Goal: Task Accomplishment & Management: Complete application form

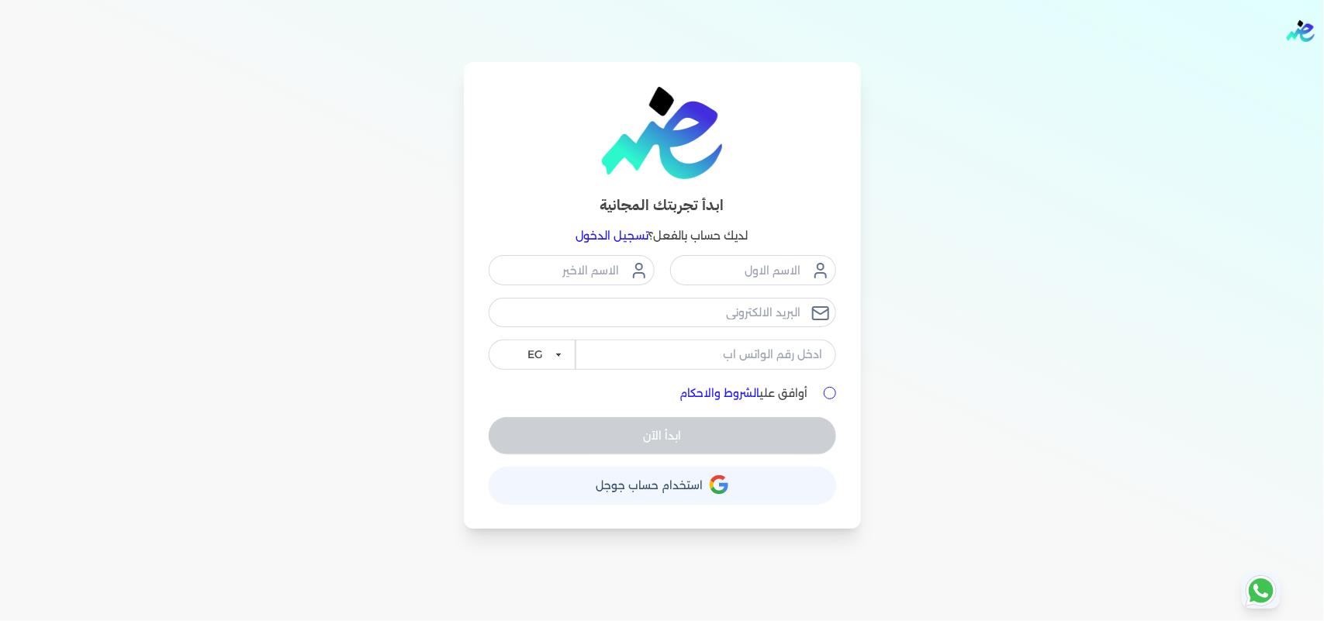
click at [609, 234] on link "تسجيل الدخول" at bounding box center [612, 236] width 73 height 14
click at [629, 235] on link "تسجيل الدخول" at bounding box center [612, 236] width 73 height 14
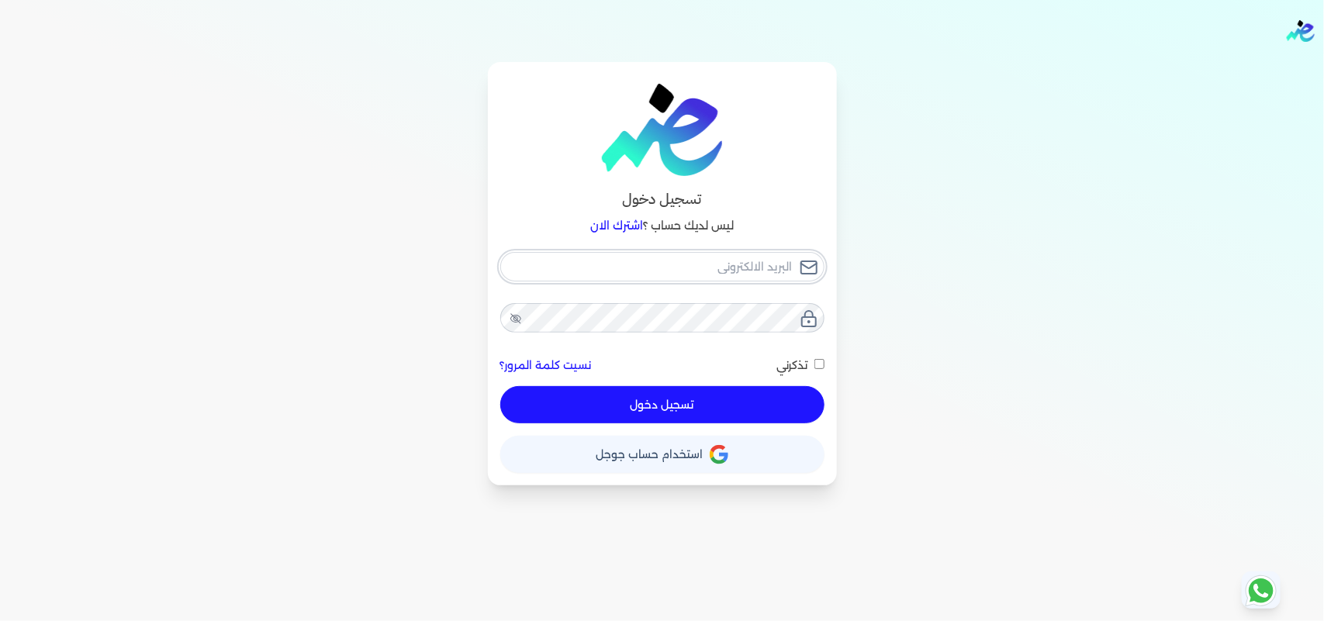
click at [645, 256] on input "email" at bounding box center [662, 266] width 324 height 29
type input "[EMAIL_ADDRESS][DOMAIN_NAME]"
click at [727, 404] on button "تسجيل دخول" at bounding box center [662, 404] width 324 height 37
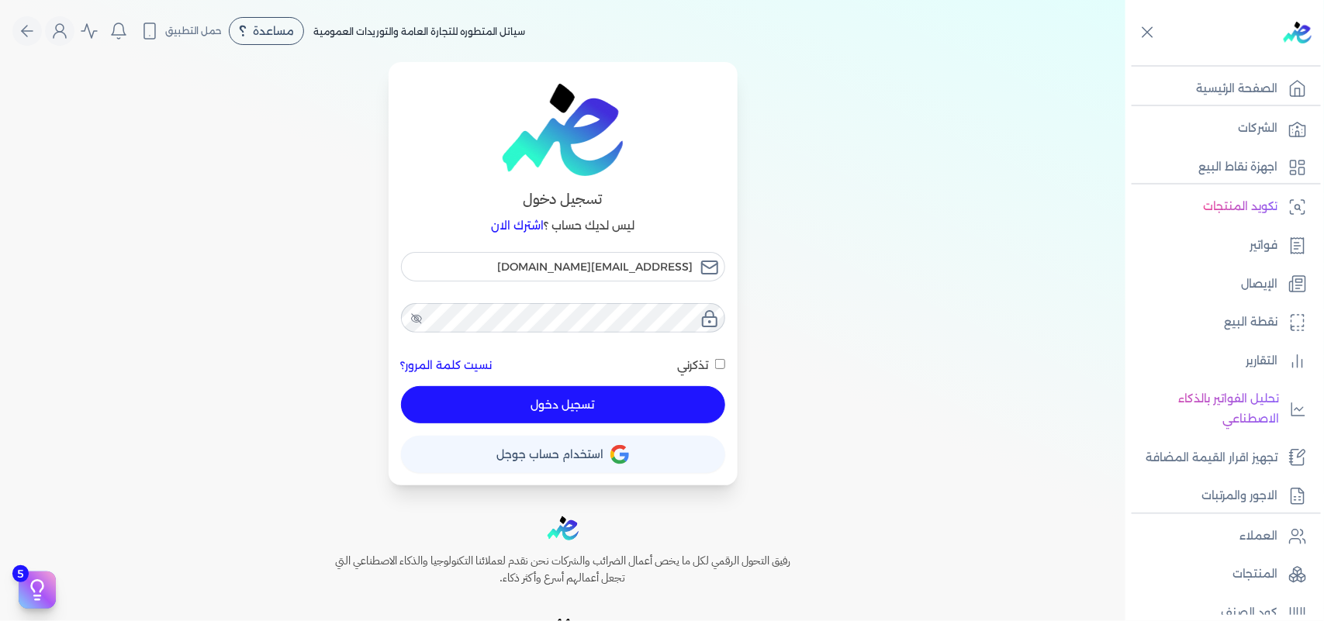
checkbox input "false"
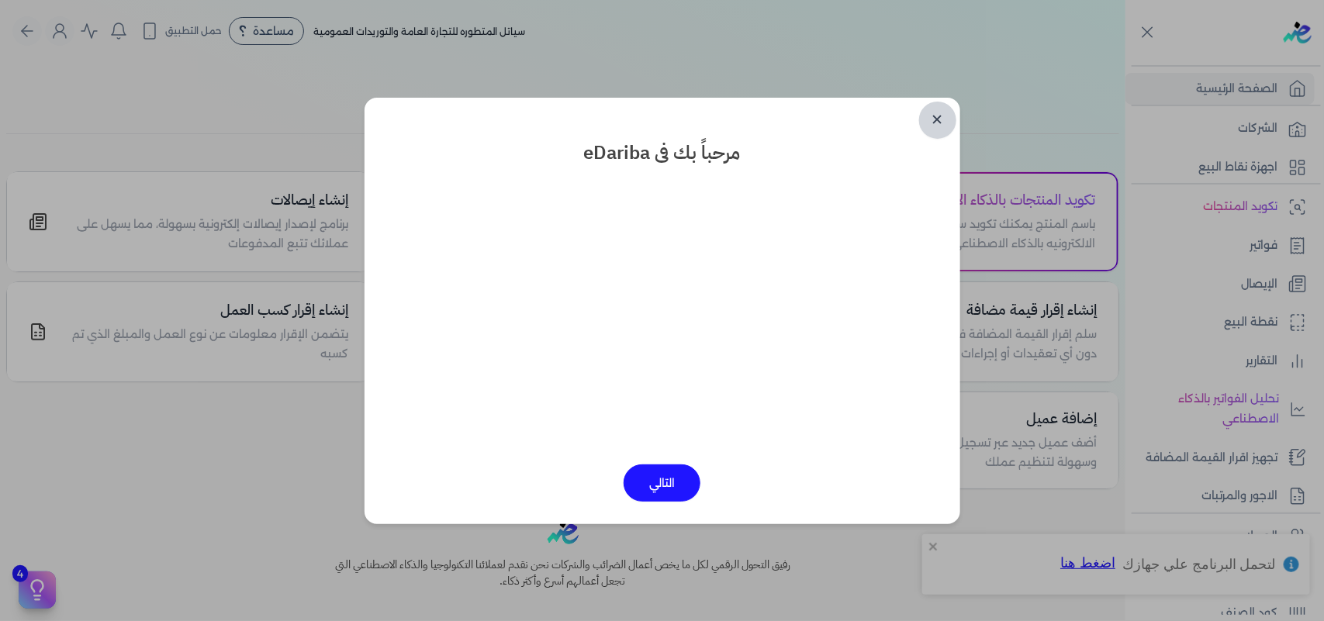
click at [927, 120] on link "✕" at bounding box center [937, 120] width 37 height 37
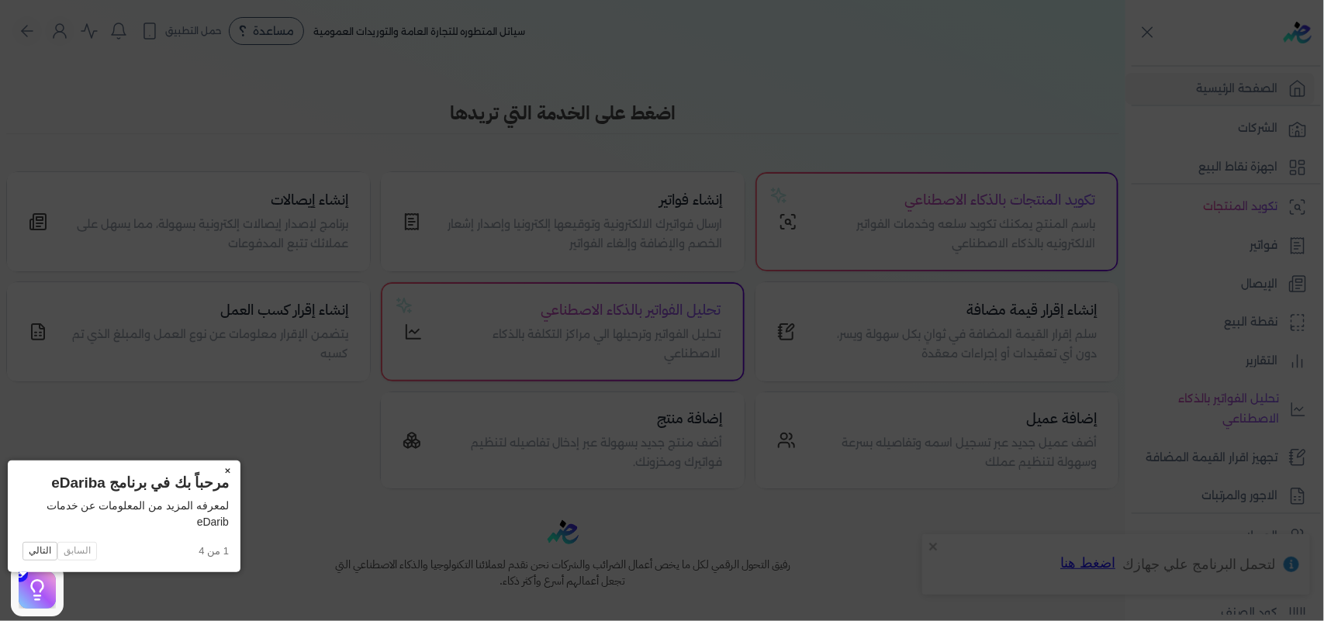
click at [216, 467] on button "×" at bounding box center [228, 472] width 25 height 22
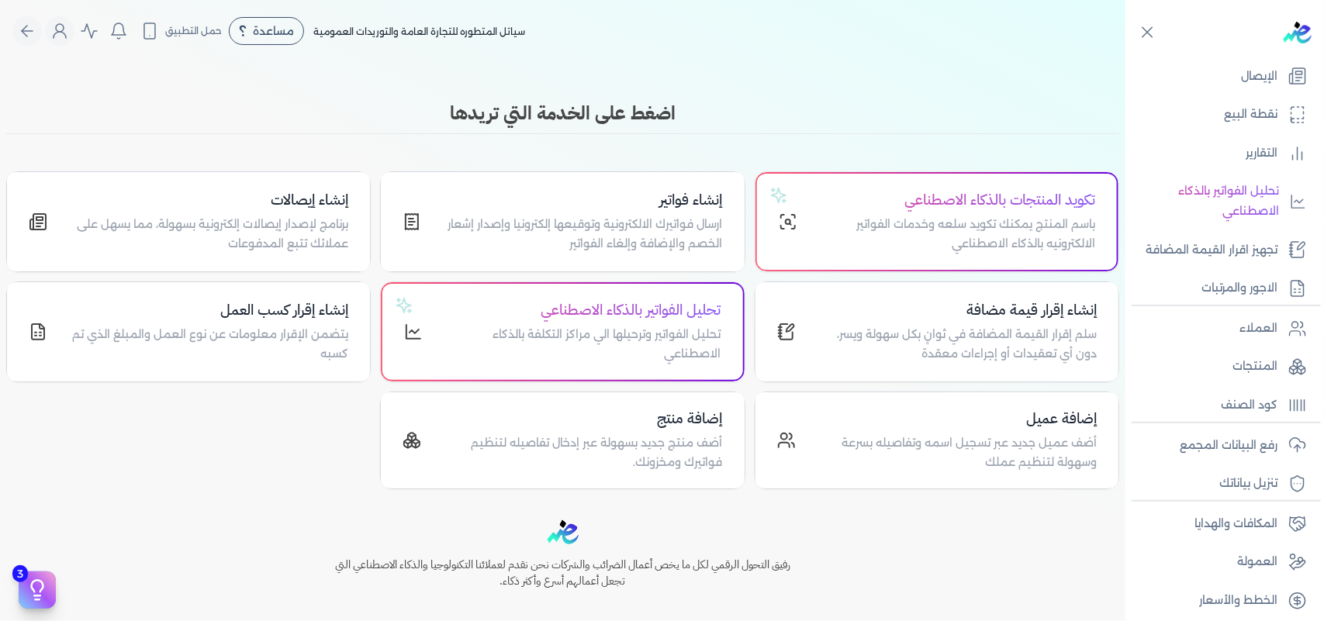
scroll to position [211, 0]
click at [1217, 439] on p "رفع البيانات المجمع" at bounding box center [1228, 443] width 98 height 20
click at [1245, 438] on p "رفع البيانات المجمع" at bounding box center [1228, 443] width 98 height 20
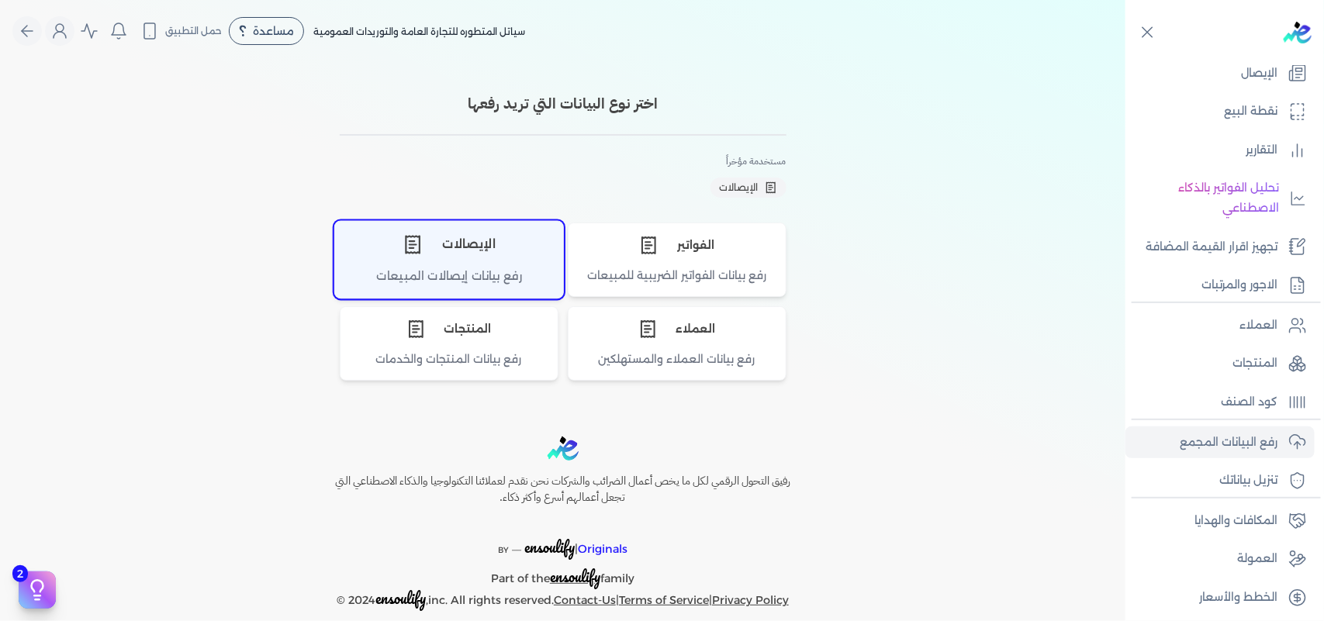
click at [464, 254] on div "الإيصالات" at bounding box center [449, 244] width 228 height 47
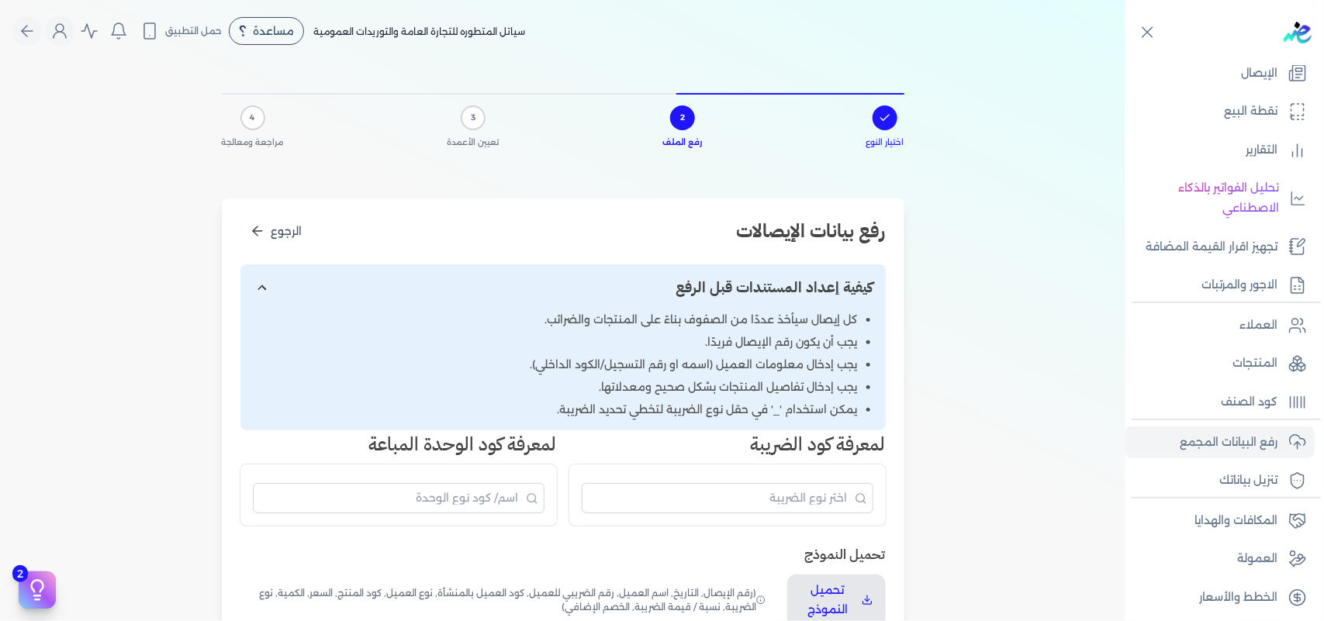
scroll to position [388, 0]
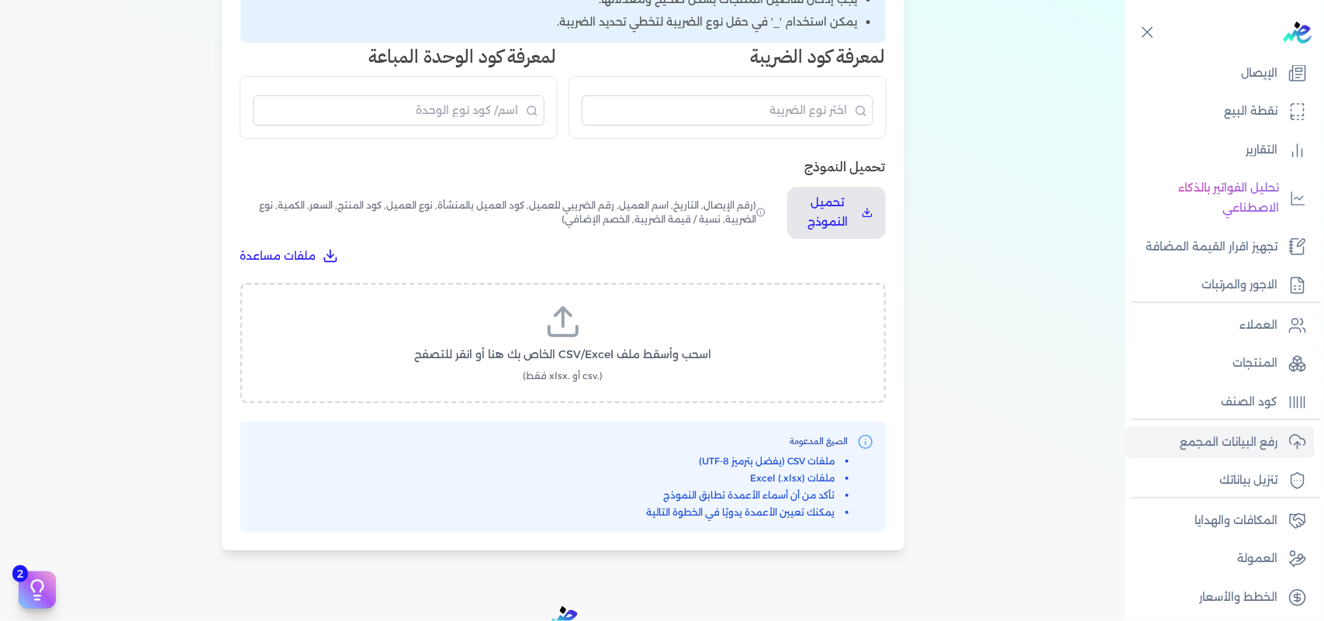
click at [563, 318] on line at bounding box center [563, 317] width 0 height 19
click at [0, 0] on input "اسحب وأسقط ملف CSV/Excel الخاص بك هنا أو انقر للتصفح (.csv أو .xlsx فقط)" at bounding box center [0, 0] width 0 height 0
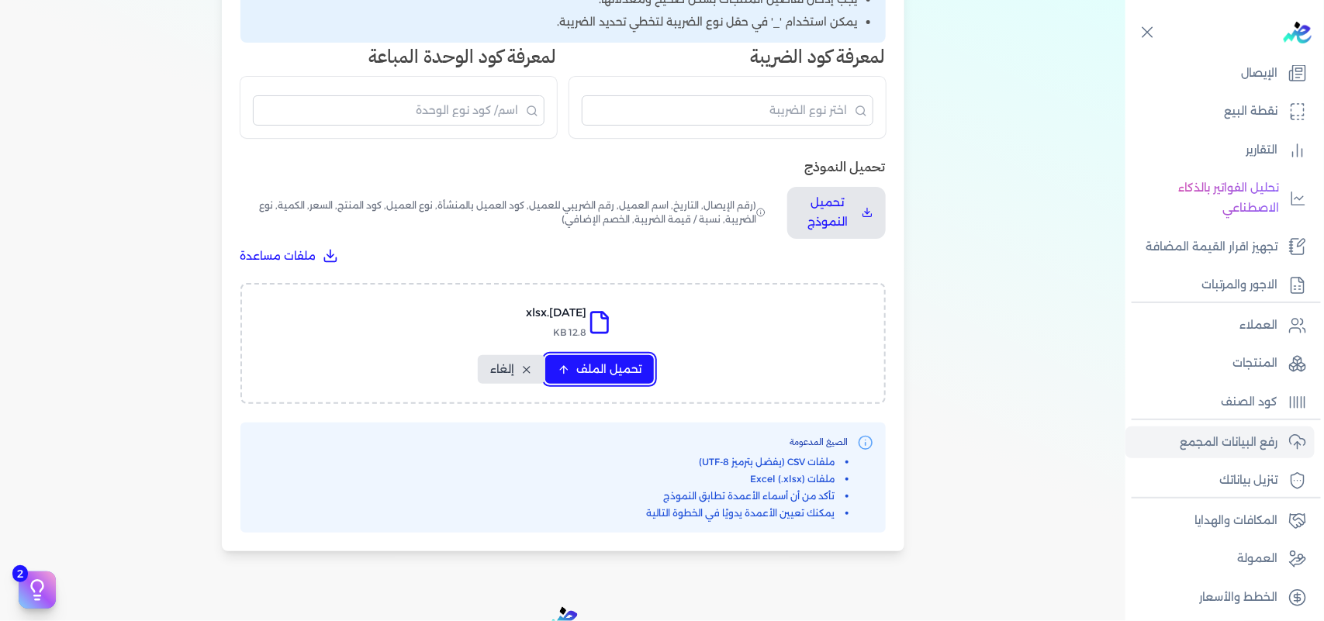
click at [629, 371] on span "تحميل الملف" at bounding box center [608, 369] width 65 height 16
select select "التاريخ"
select select "أسم العميل"
select select "نوع العميل"
select select "وصف البند"
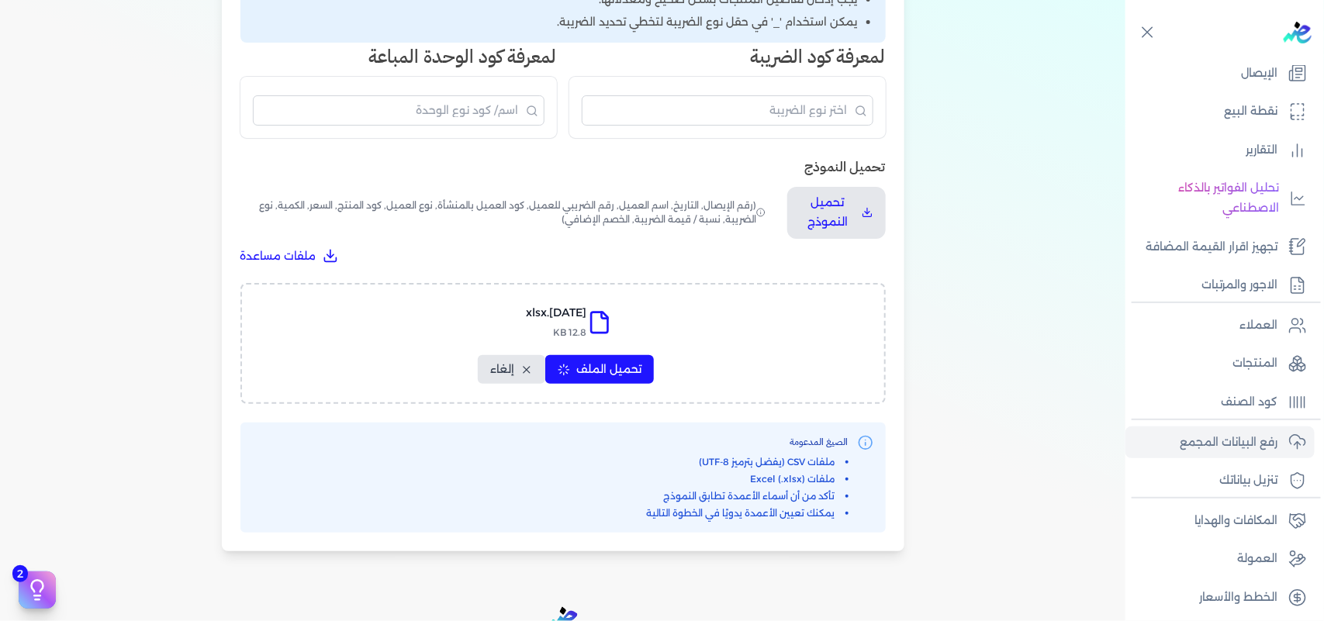
select select "السعر"
select select "الكمية"
select select "نوع الضريبة"
select select "نسبة / قيمة الضريبة"
select select "خصم اضافي"
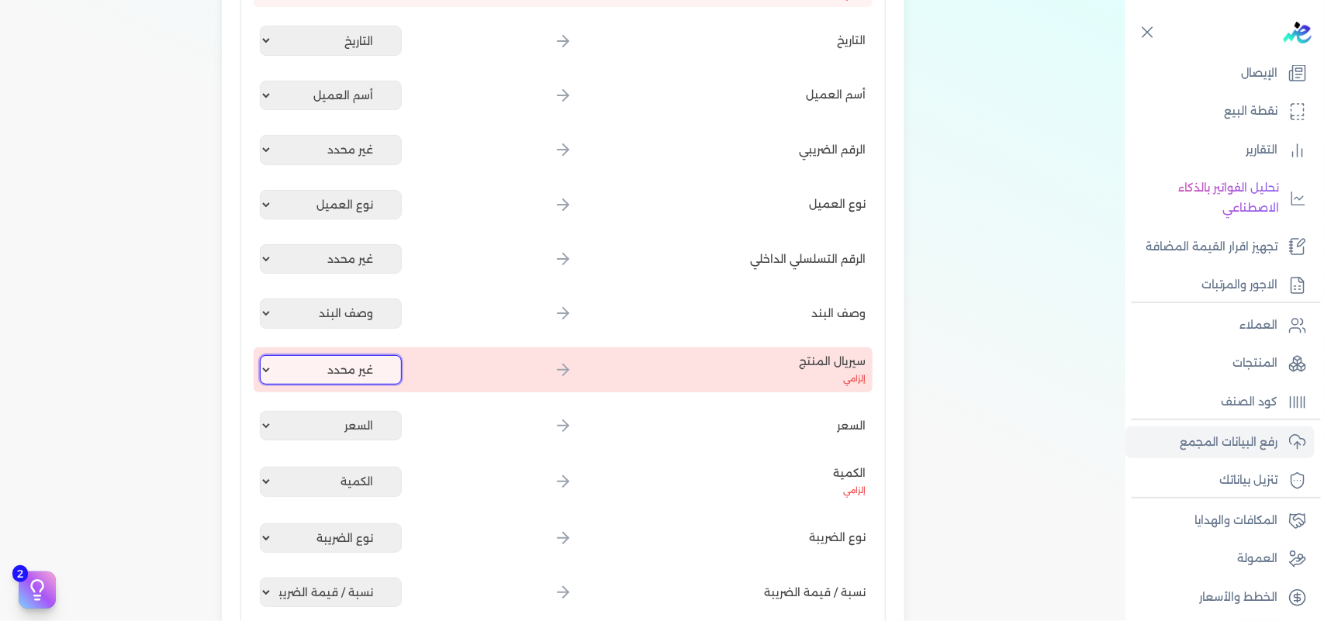
click at [354, 362] on select "غير محدد إيصال رقم التاريخ كود العميل بالمنشأة أسم العميل الرقم الضريبي للعميل …" at bounding box center [331, 369] width 143 height 29
select select "كود المنتج الداخلي"
click at [262, 355] on select "غير محدد إيصال رقم التاريخ كود العميل بالمنشأة أسم العميل الرقم الضريبي للعميل …" at bounding box center [331, 369] width 143 height 29
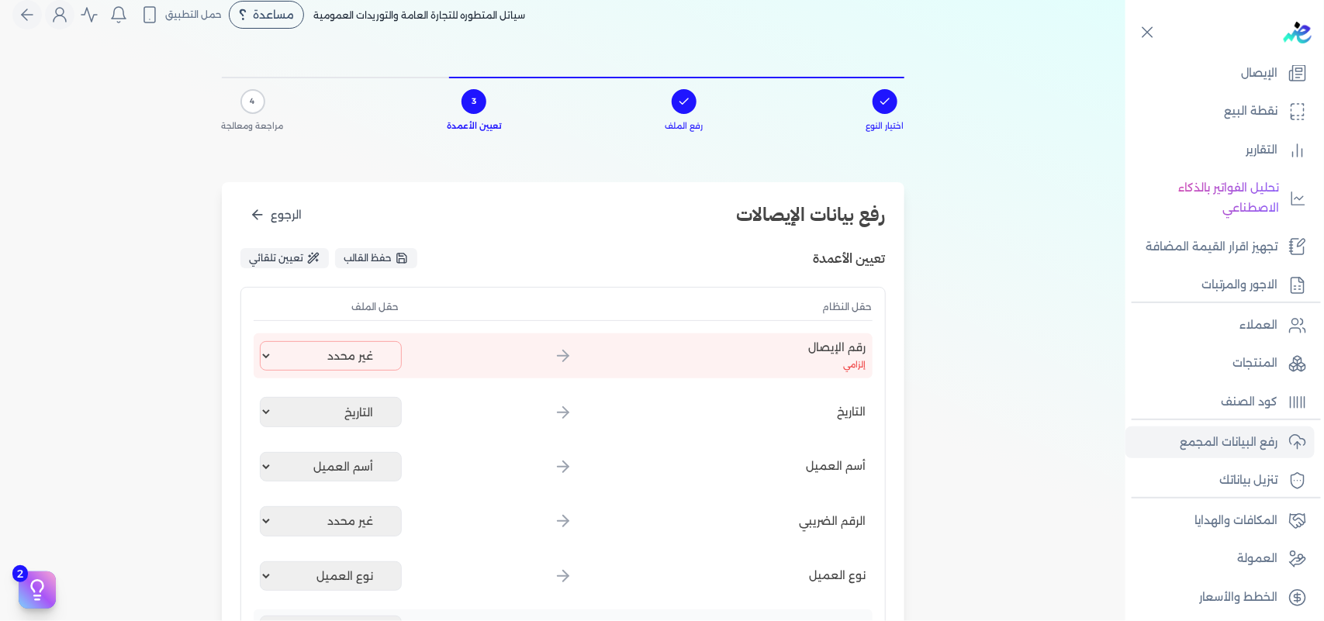
scroll to position [0, 0]
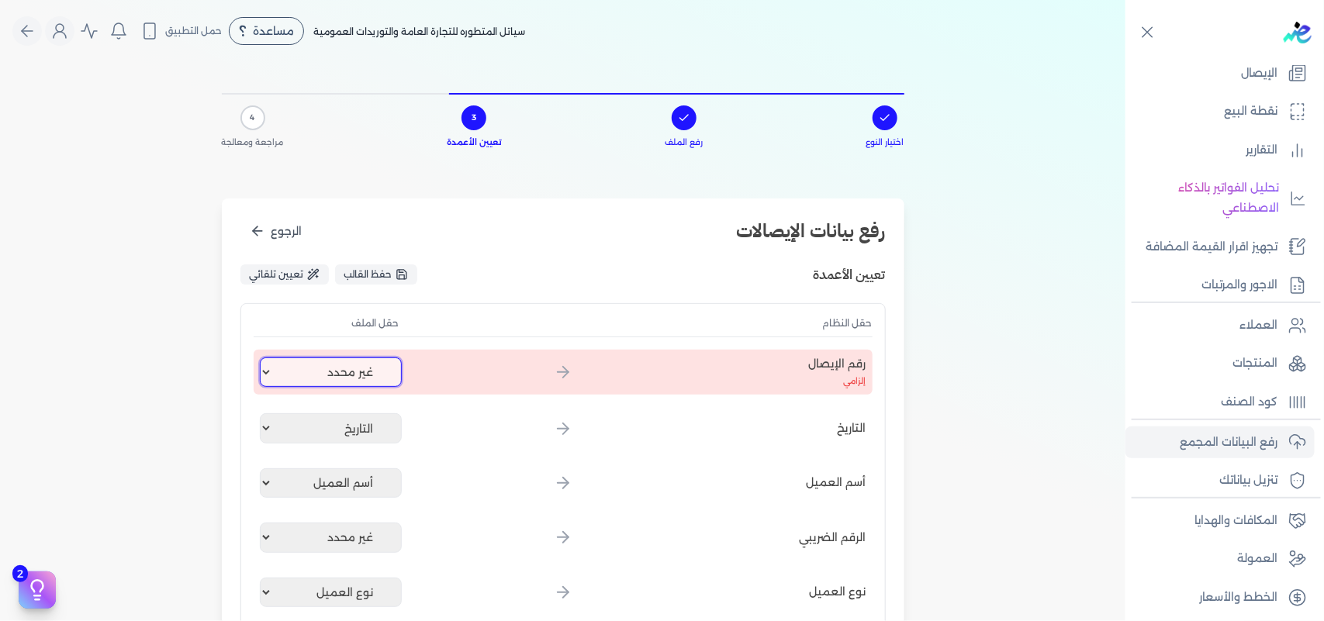
click at [369, 372] on select "غير محدد إيصال رقم التاريخ كود العميل بالمنشأة أسم العميل الرقم الضريبي للعميل …" at bounding box center [331, 371] width 143 height 29
select select "إيصال رقم"
click at [262, 357] on select "غير محدد إيصال رقم التاريخ كود العميل بالمنشأة أسم العميل الرقم الضريبي للعميل …" at bounding box center [331, 371] width 143 height 29
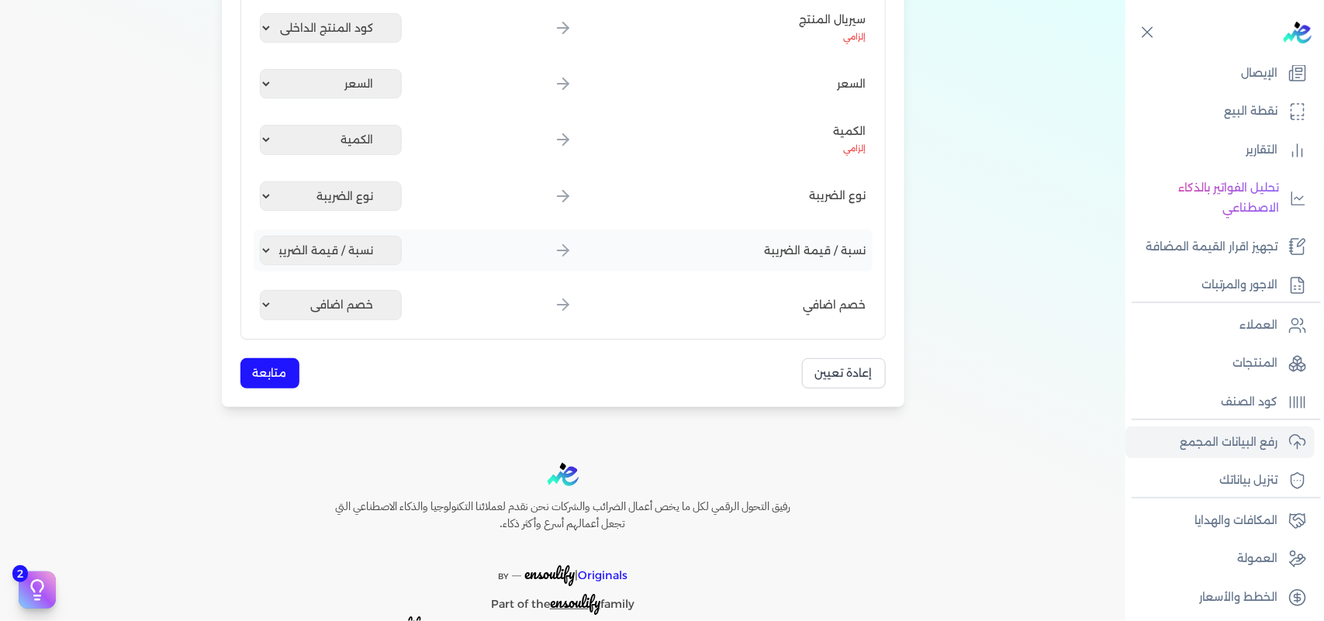
scroll to position [776, 0]
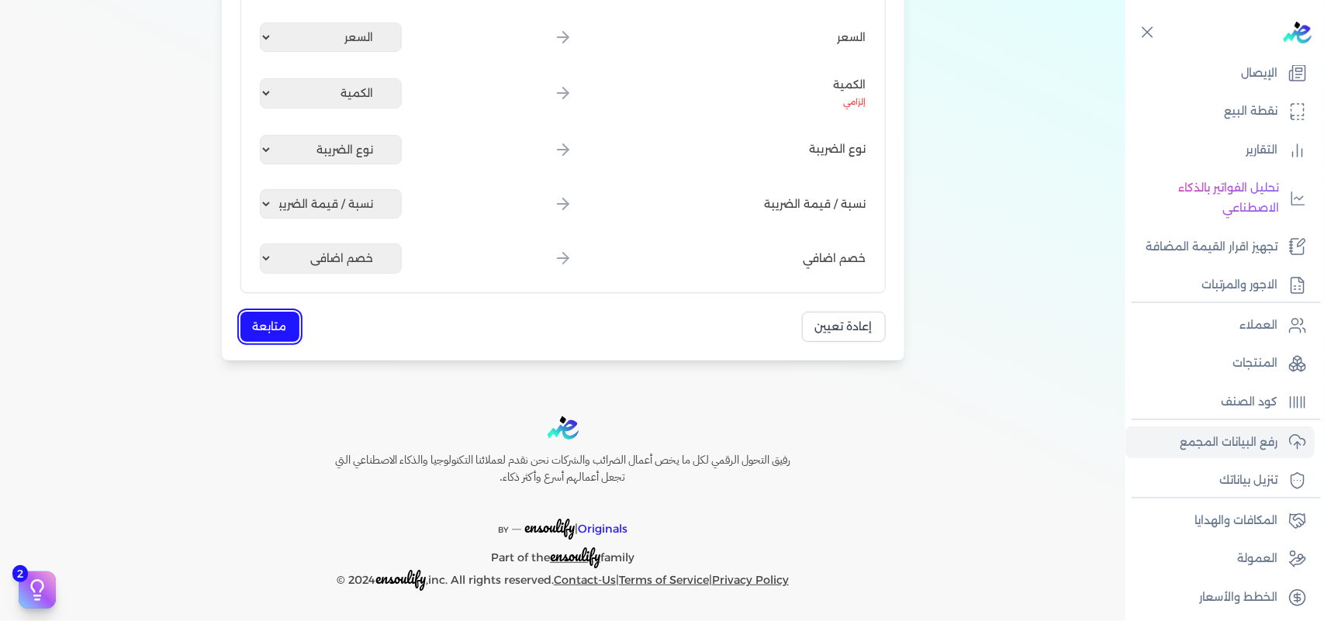
click at [292, 331] on button "متابعة" at bounding box center [269, 327] width 59 height 30
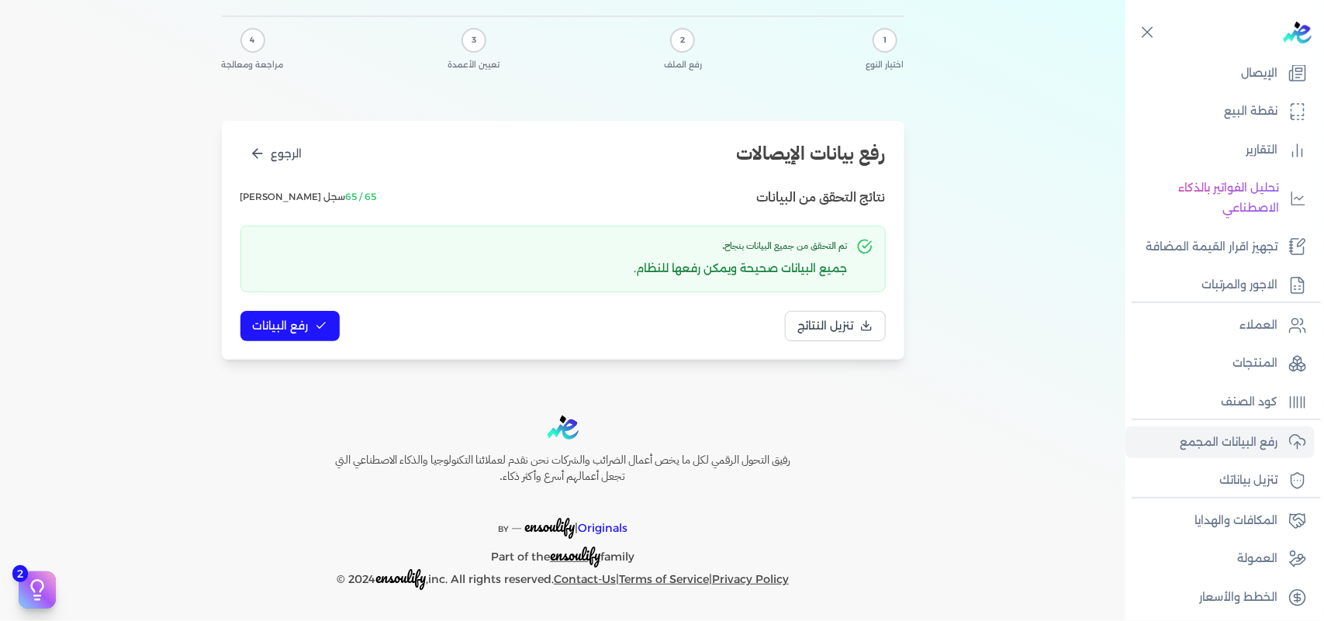
scroll to position [76, 0]
click at [303, 335] on span "رفع البيانات" at bounding box center [281, 327] width 56 height 16
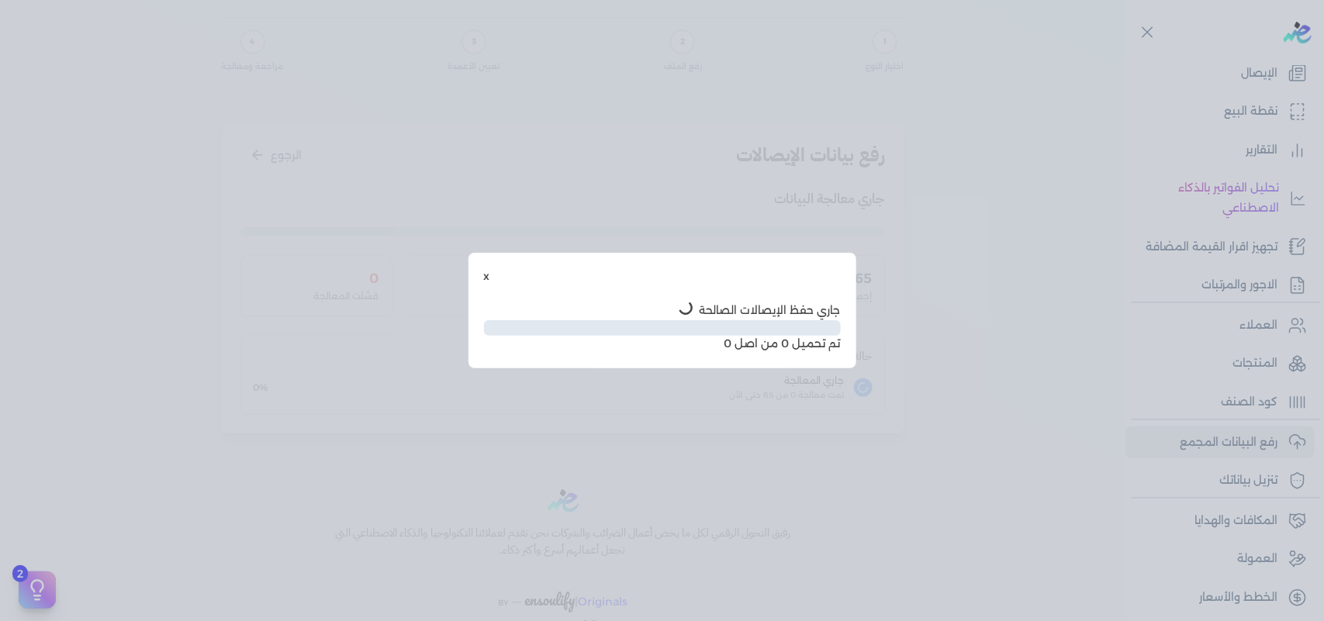
scroll to position [0, 0]
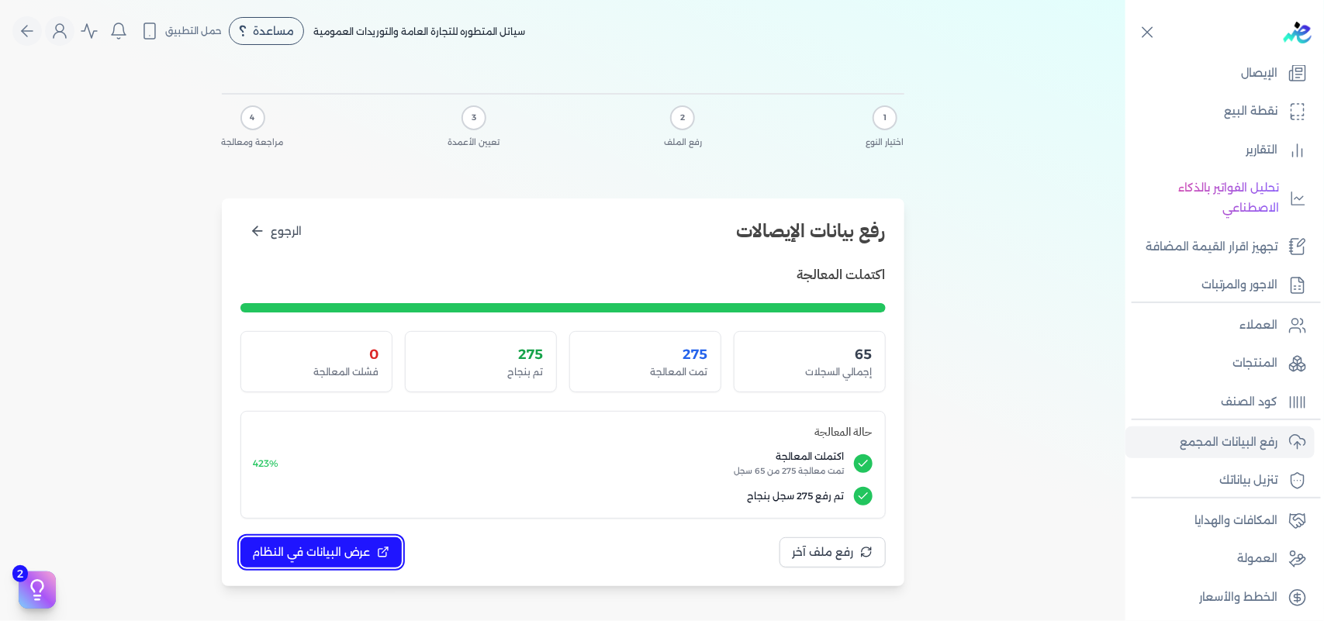
click at [350, 552] on span "عرض البيانات في النظام" at bounding box center [312, 552] width 118 height 16
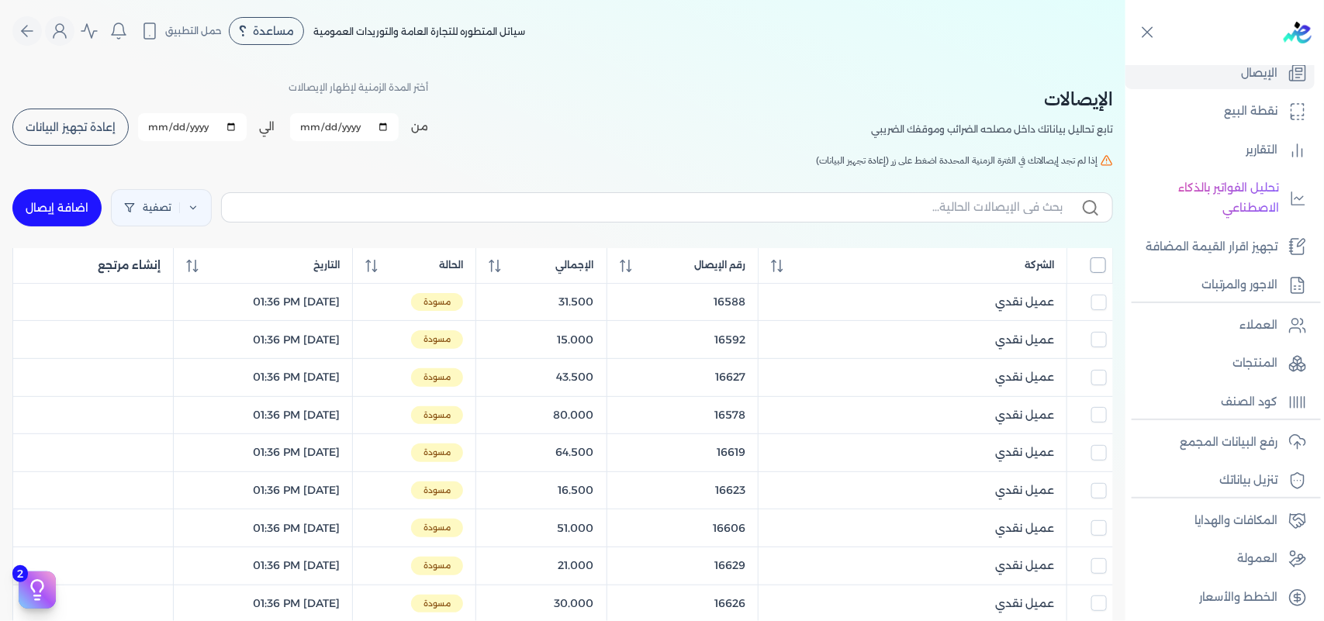
click at [1097, 261] on input "All items unselected" at bounding box center [1098, 265] width 16 height 16
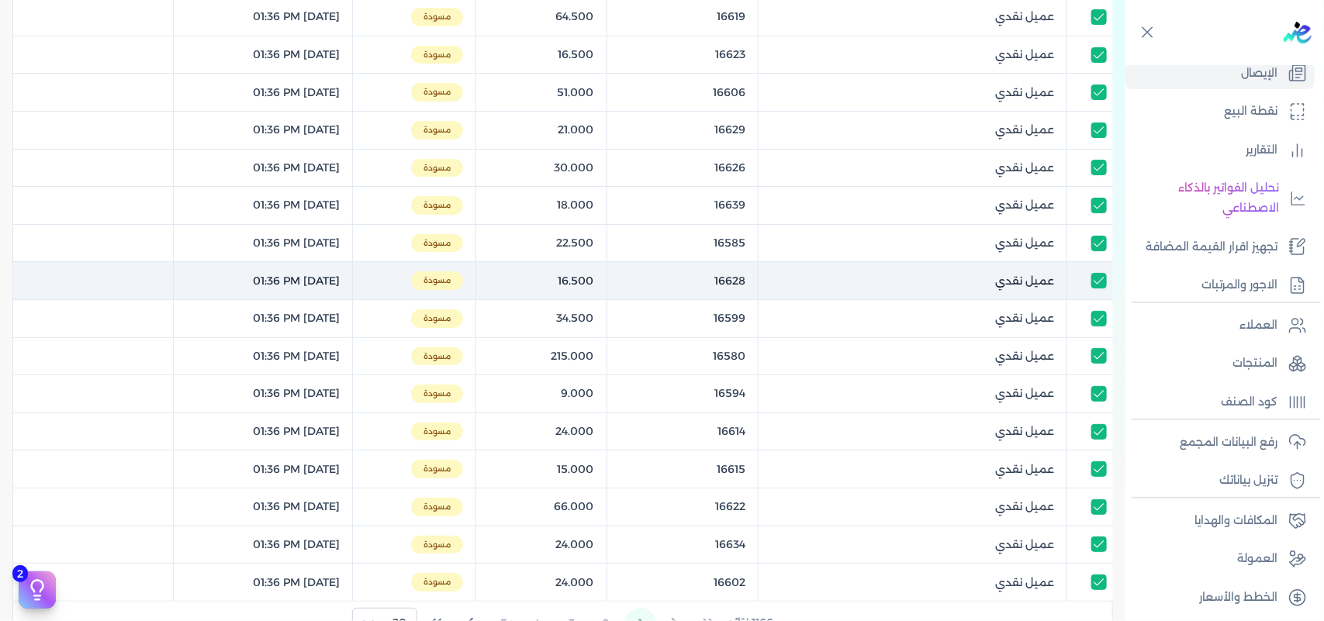
scroll to position [699, 0]
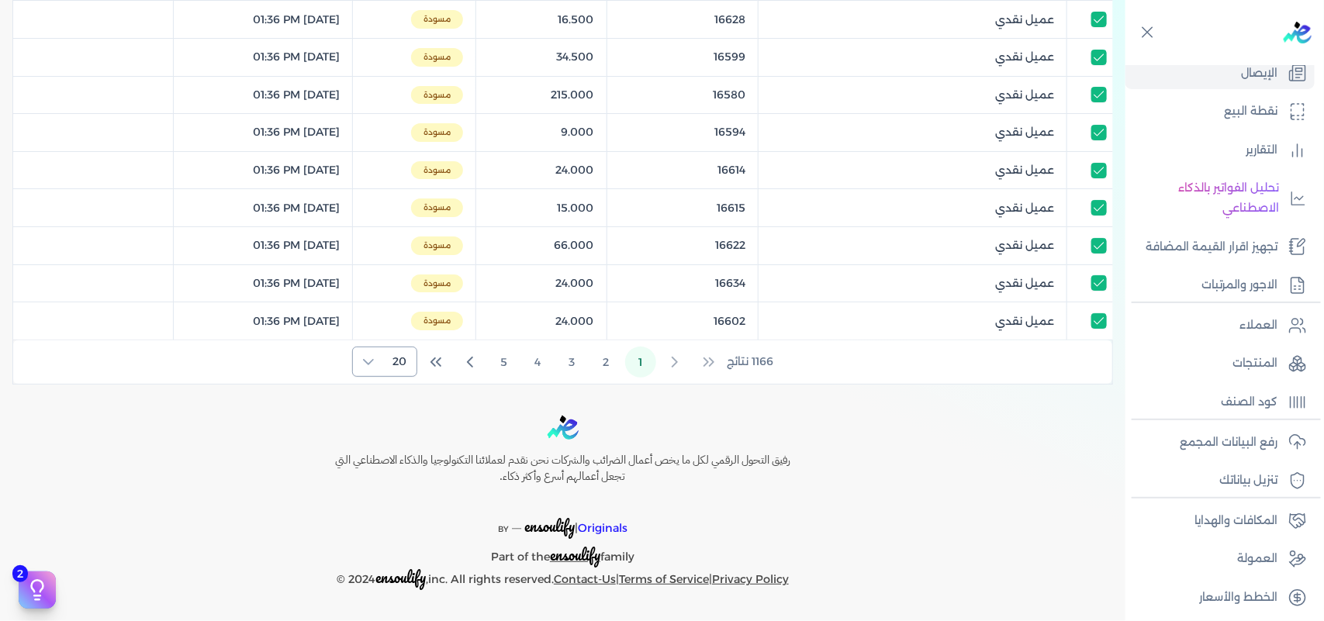
click at [380, 362] on div at bounding box center [368, 361] width 31 height 29
click at [385, 450] on li "100" at bounding box center [387, 459] width 58 height 29
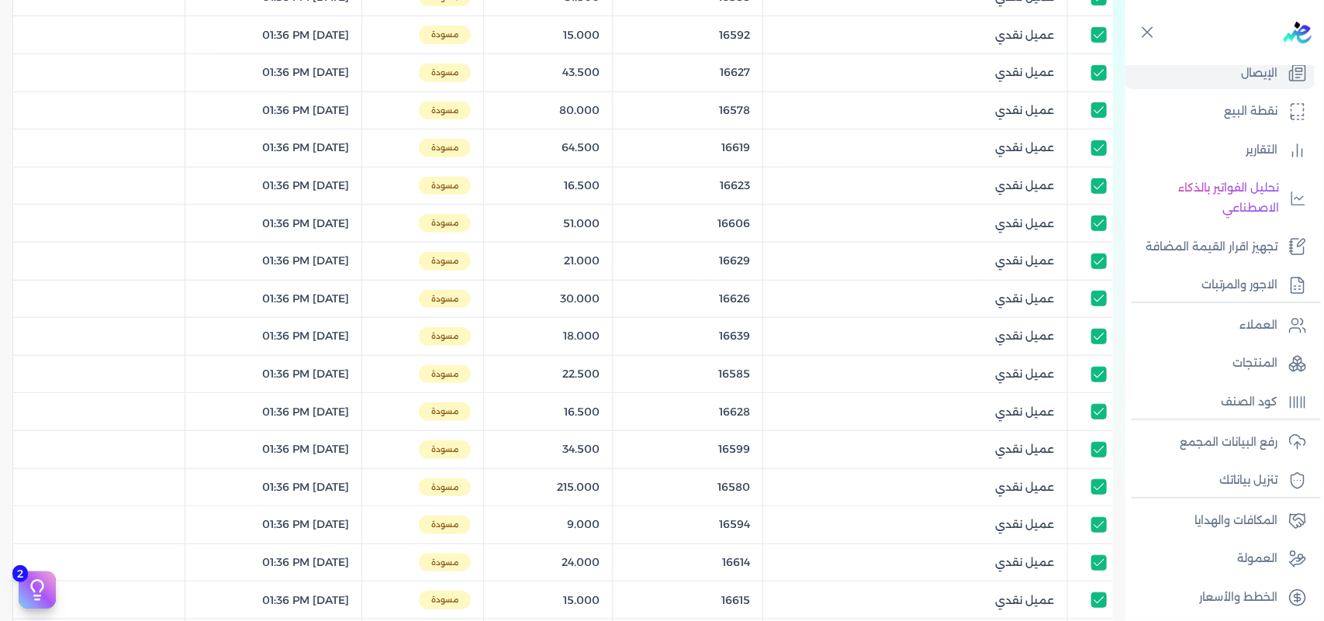
scroll to position [0, 0]
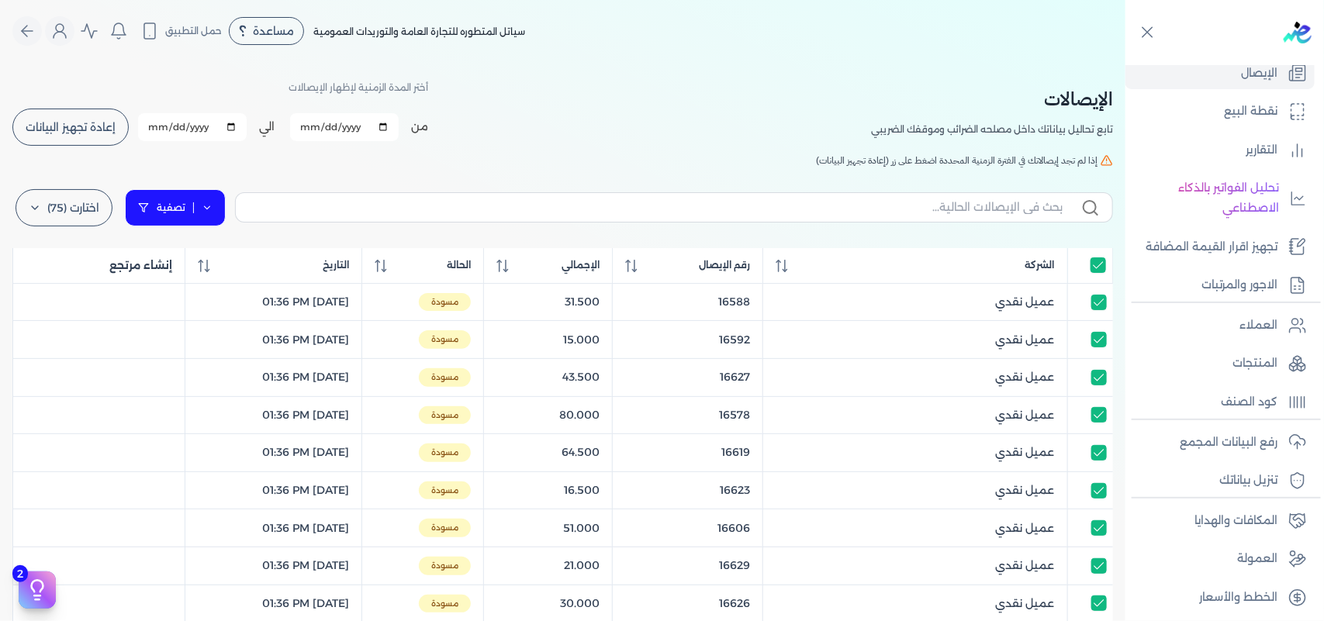
click at [208, 202] on icon at bounding box center [207, 207] width 11 height 11
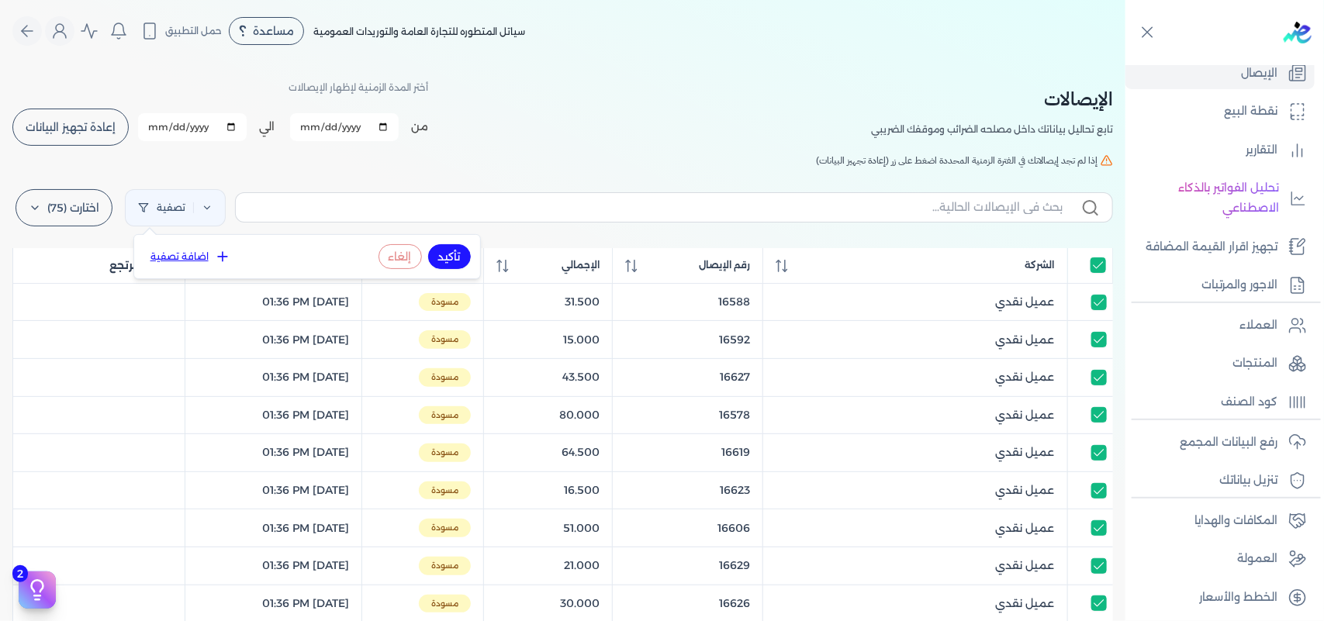
click at [723, 119] on div "الإيصالات تابع تحاليل بياناتك داخل مصلحه الضرائب وموقفك الضريبي أختر المدة الزم…" at bounding box center [562, 113] width 1100 height 70
click at [63, 208] on label "اختارت (75)" at bounding box center [64, 207] width 97 height 37
click at [105, 241] on button "مسح" at bounding box center [93, 250] width 149 height 28
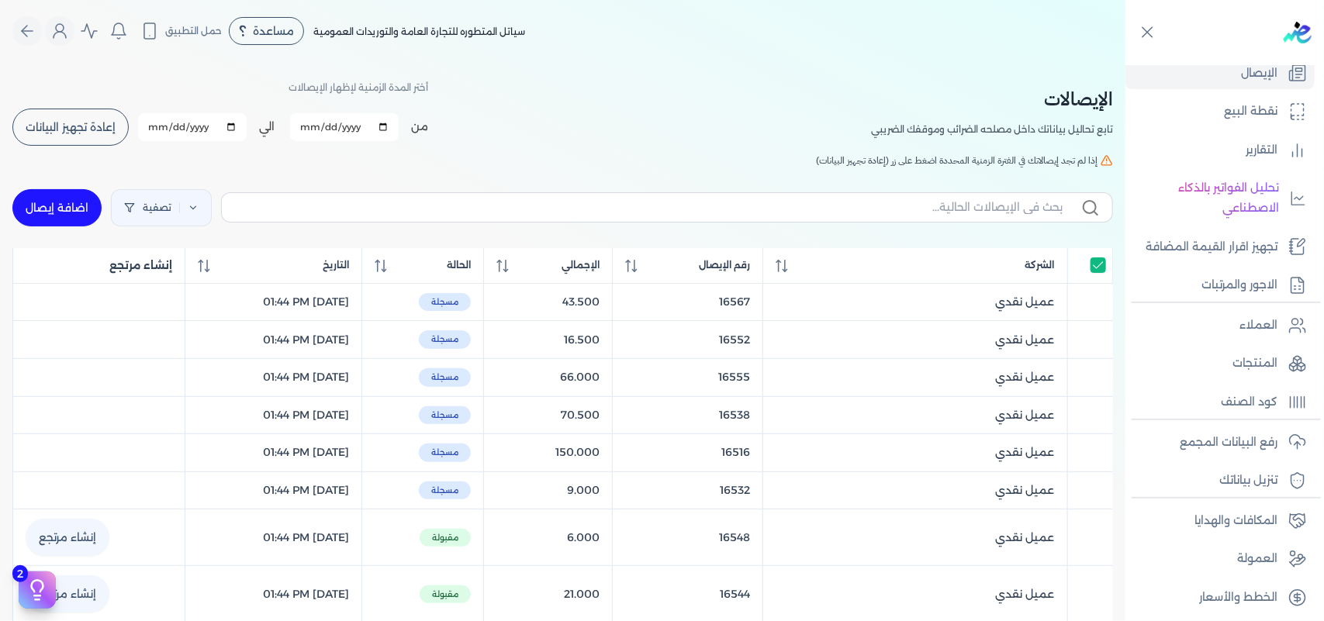
checkbox input "true"
click at [613, 87] on div "الإيصالات تابع تحاليل بياناتك داخل مصلحه الضرائب وموقفك الضريبي أختر المدة الزم…" at bounding box center [562, 113] width 1100 height 70
click at [1230, 438] on p "رفع البيانات المجمع" at bounding box center [1228, 443] width 98 height 20
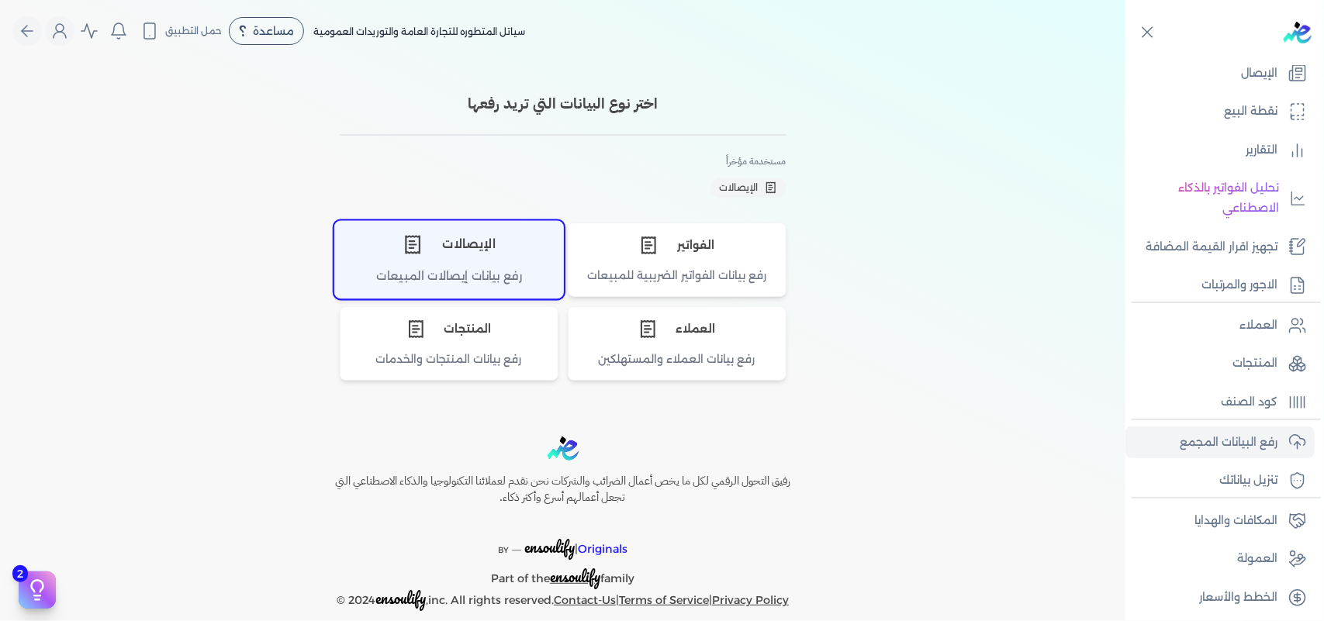
click at [471, 260] on div "الإيصالات" at bounding box center [449, 244] width 228 height 47
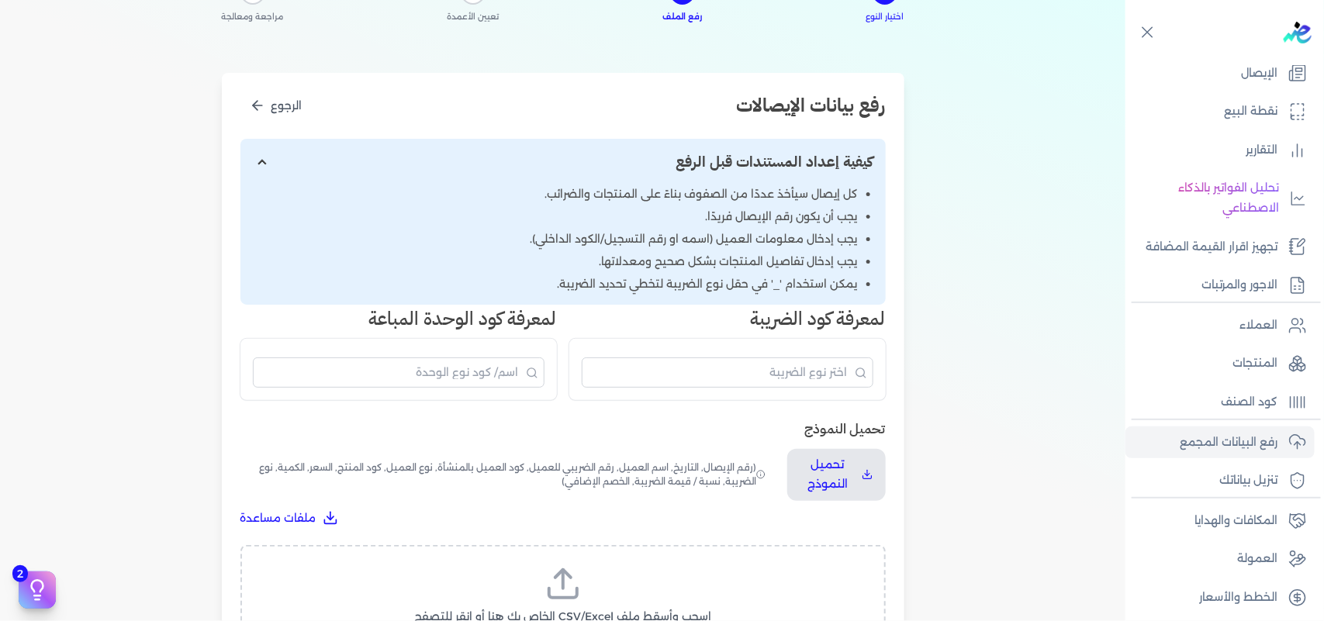
scroll to position [388, 0]
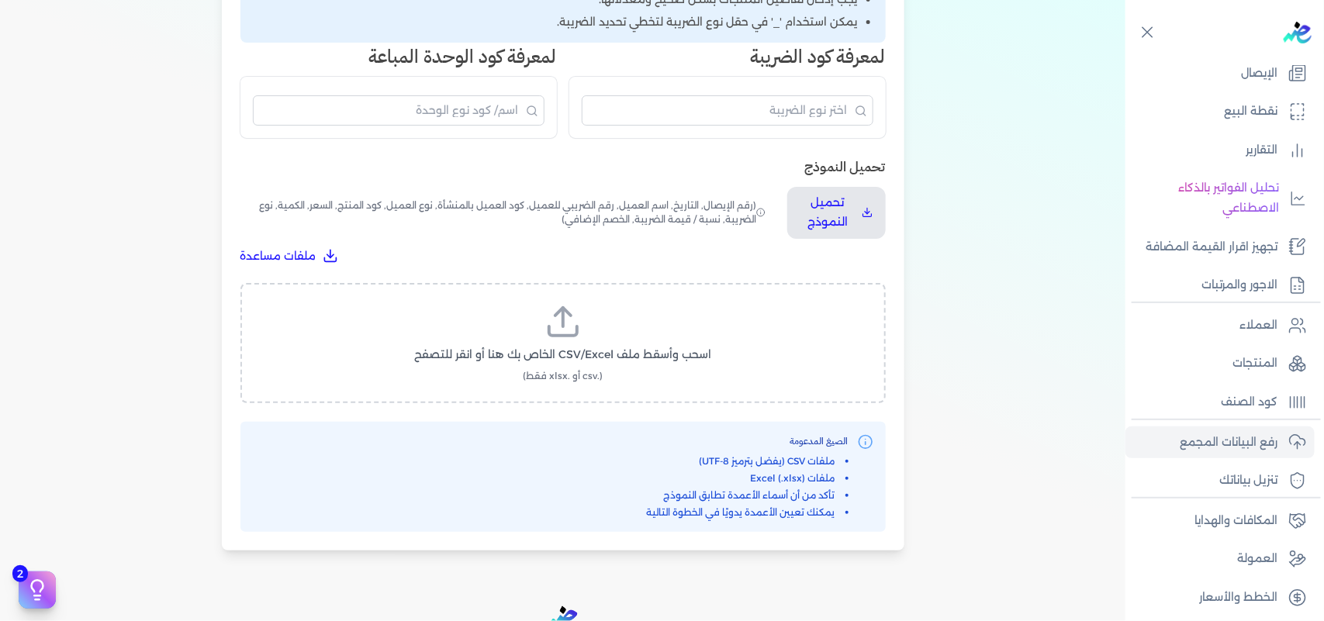
click at [570, 347] on span "اسحب وأسقط ملف CSV/Excel الخاص بك هنا أو انقر للتصفح" at bounding box center [562, 355] width 297 height 16
click at [0, 0] on input "اسحب وأسقط ملف CSV/Excel الخاص بك هنا أو انقر للتصفح (.csv أو .xlsx فقط)" at bounding box center [0, 0] width 0 height 0
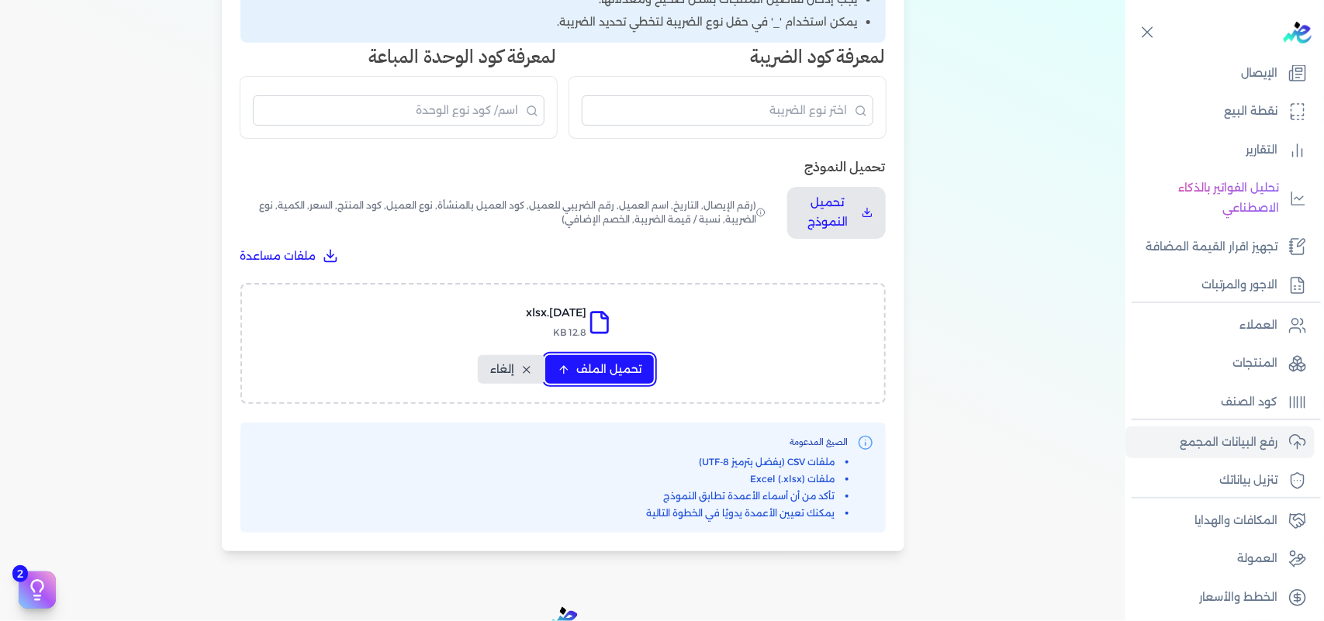
click at [594, 355] on button "تحميل الملف" at bounding box center [599, 369] width 109 height 29
select select "التاريخ"
select select "أسم العميل"
select select "نوع العميل"
select select "وصف البند"
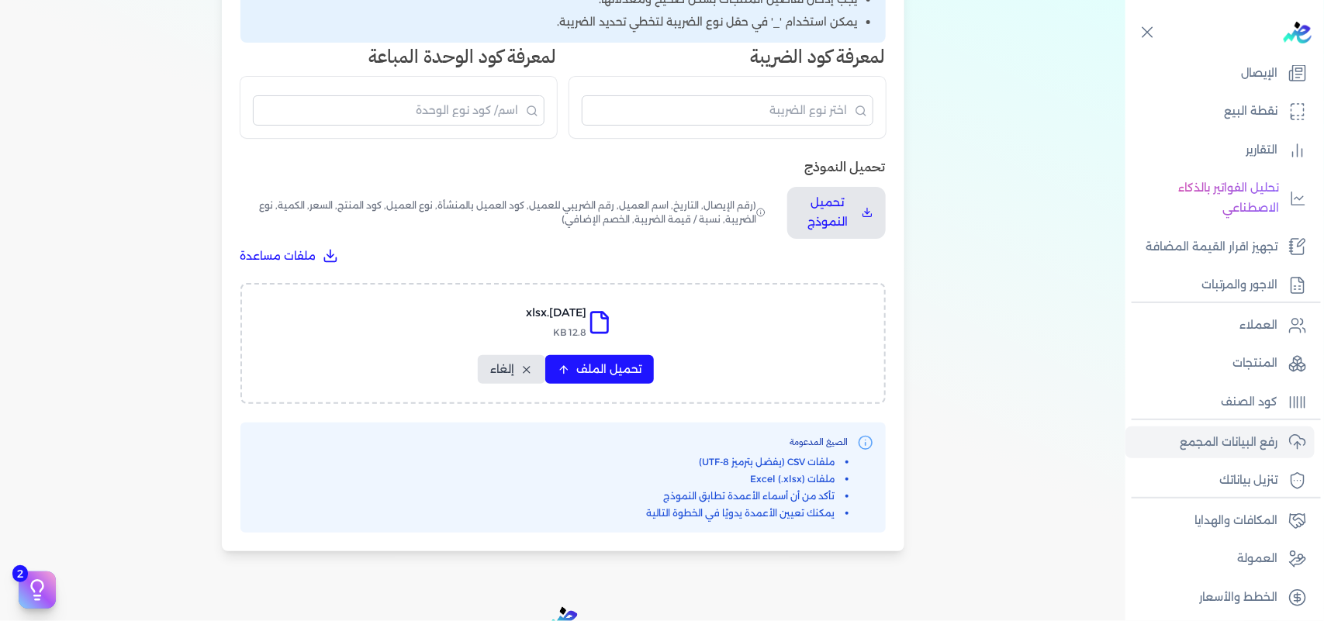
select select "السعر"
select select "الكمية"
select select "نوع الضريبة"
select select "نسبة / قيمة الضريبة"
select select "خصم اضافي"
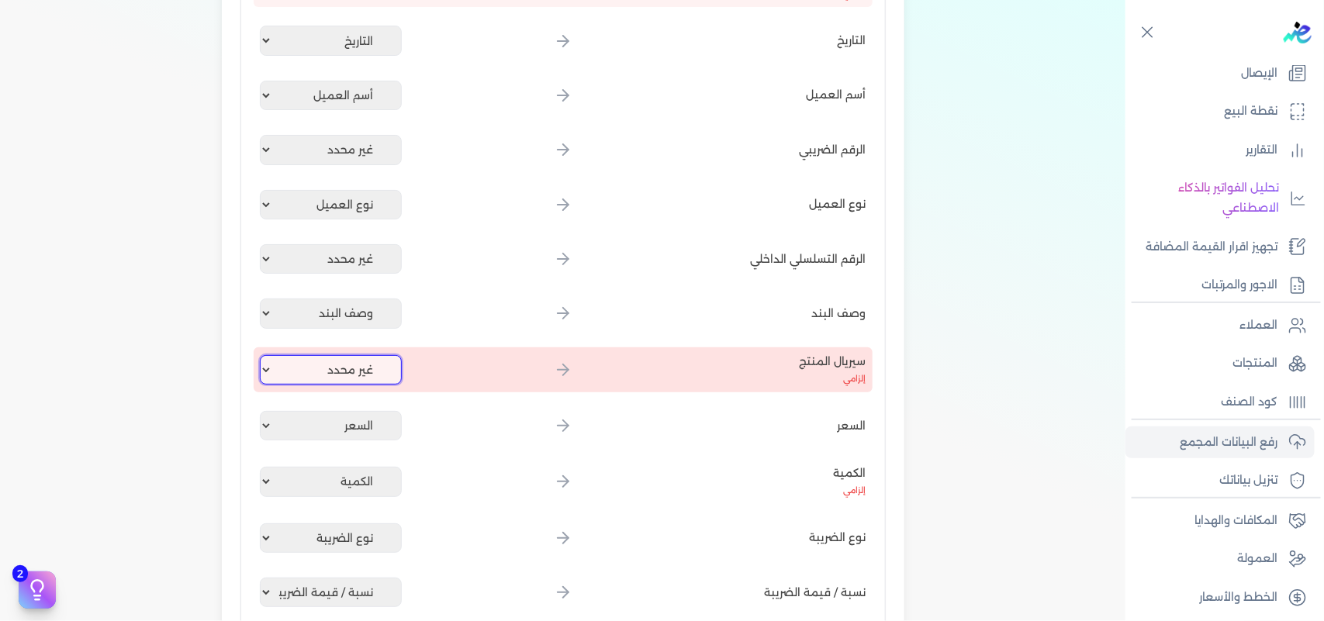
click at [304, 357] on select "غير محدد إيصال رقم التاريخ كود العميل بالمنشأة أسم العميل الرقم الضريبي للعميل …" at bounding box center [331, 369] width 143 height 29
select select "كود المنتج الداخلي"
click at [262, 355] on select "غير محدد إيصال رقم التاريخ كود العميل بالمنشأة أسم العميل الرقم الضريبي للعميل …" at bounding box center [331, 369] width 143 height 29
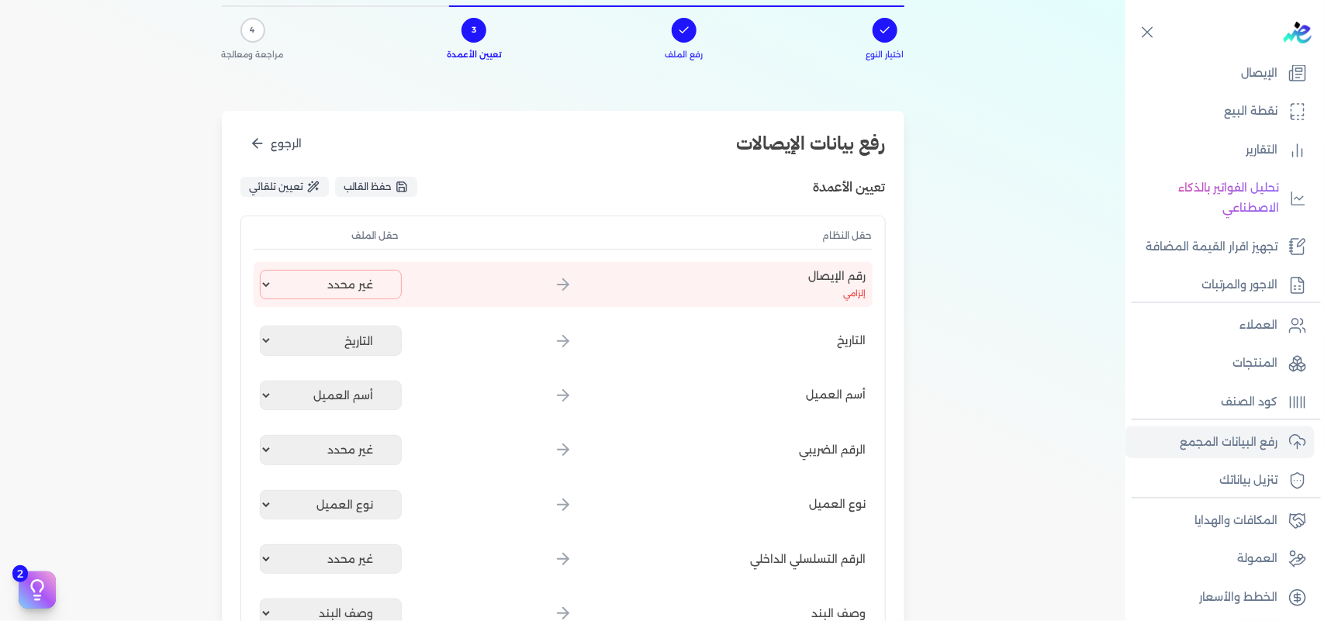
scroll to position [0, 0]
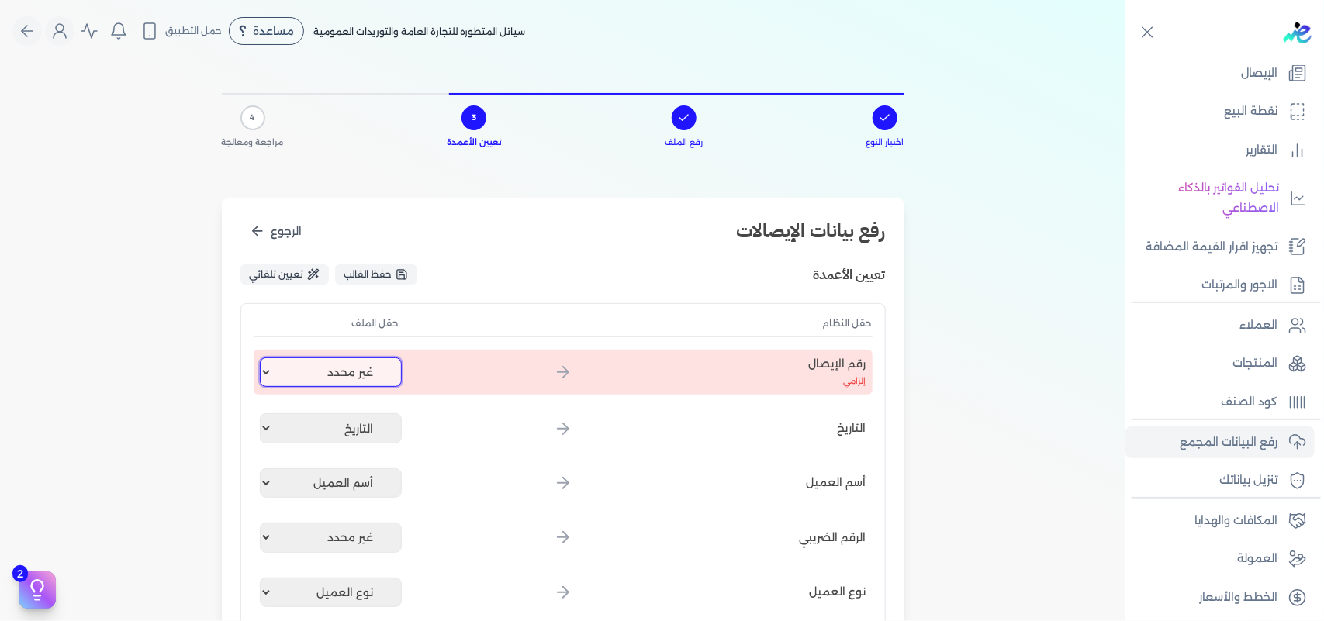
click at [339, 361] on select "غير محدد إيصال رقم التاريخ كود العميل بالمنشأة أسم العميل الرقم الضريبي للعميل …" at bounding box center [331, 371] width 143 height 29
select select "إيصال رقم"
click at [262, 357] on select "غير محدد إيصال رقم التاريخ كود العميل بالمنشأة أسم العميل الرقم الضريبي للعميل …" at bounding box center [331, 371] width 143 height 29
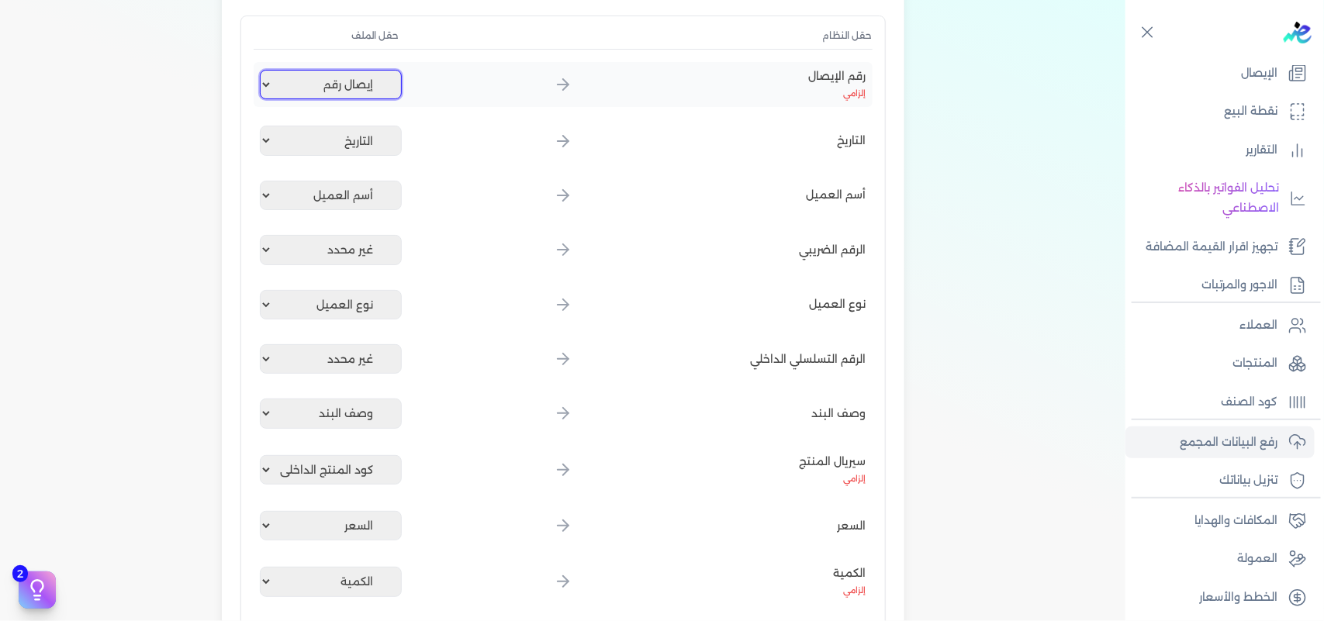
scroll to position [582, 0]
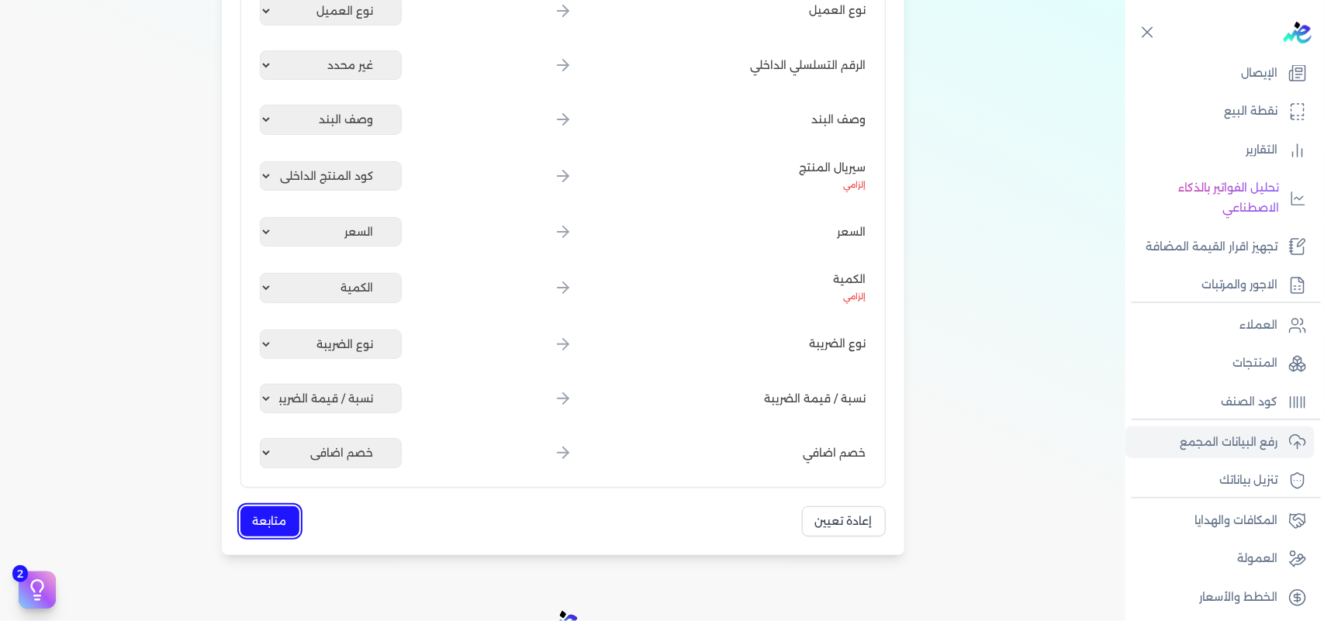
click at [268, 523] on button "متابعة" at bounding box center [269, 521] width 59 height 30
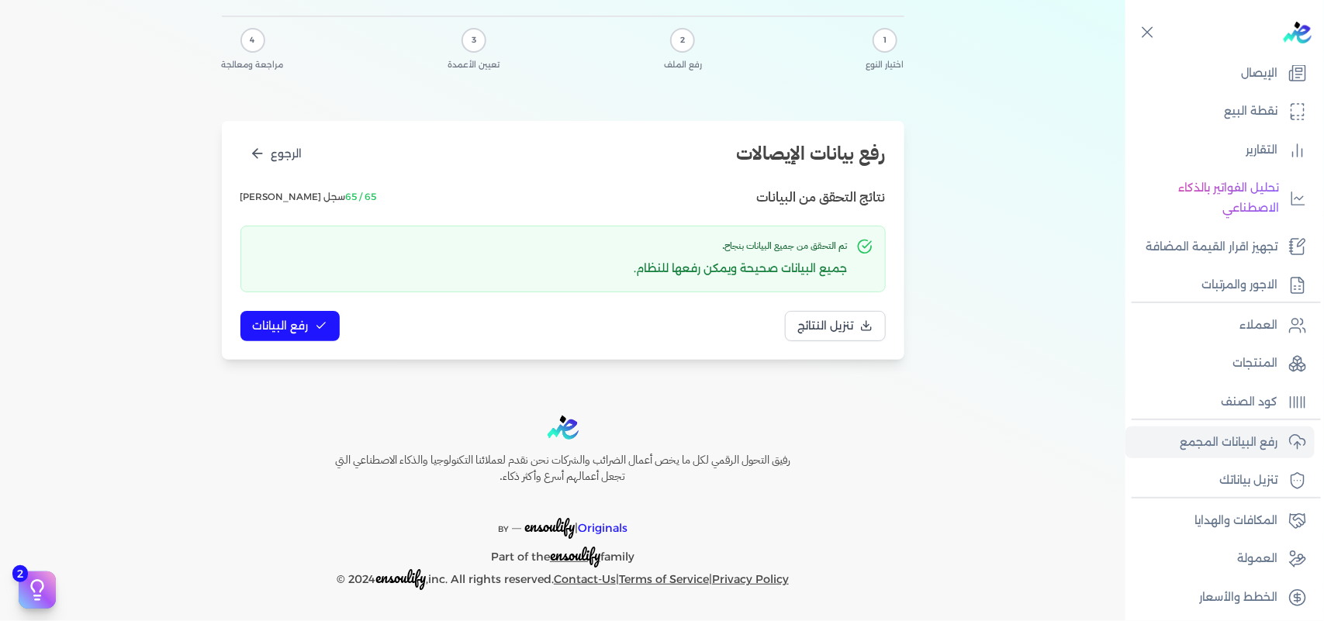
scroll to position [0, 0]
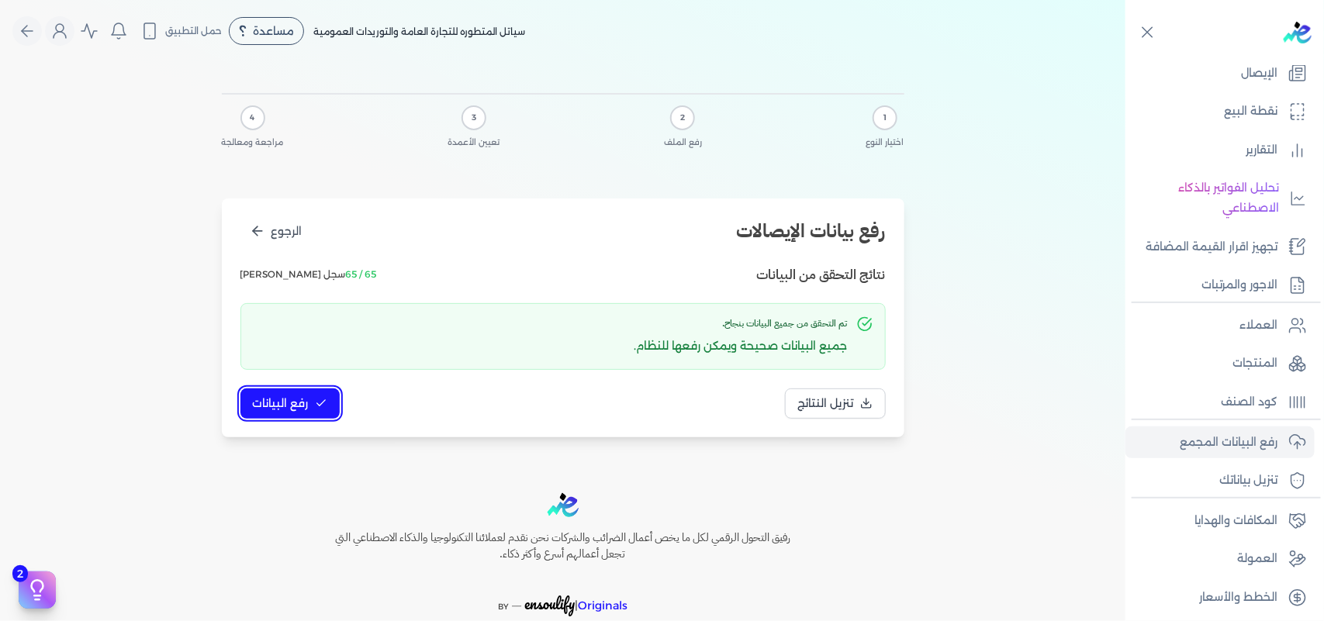
click at [304, 396] on span "رفع البيانات" at bounding box center [281, 403] width 56 height 16
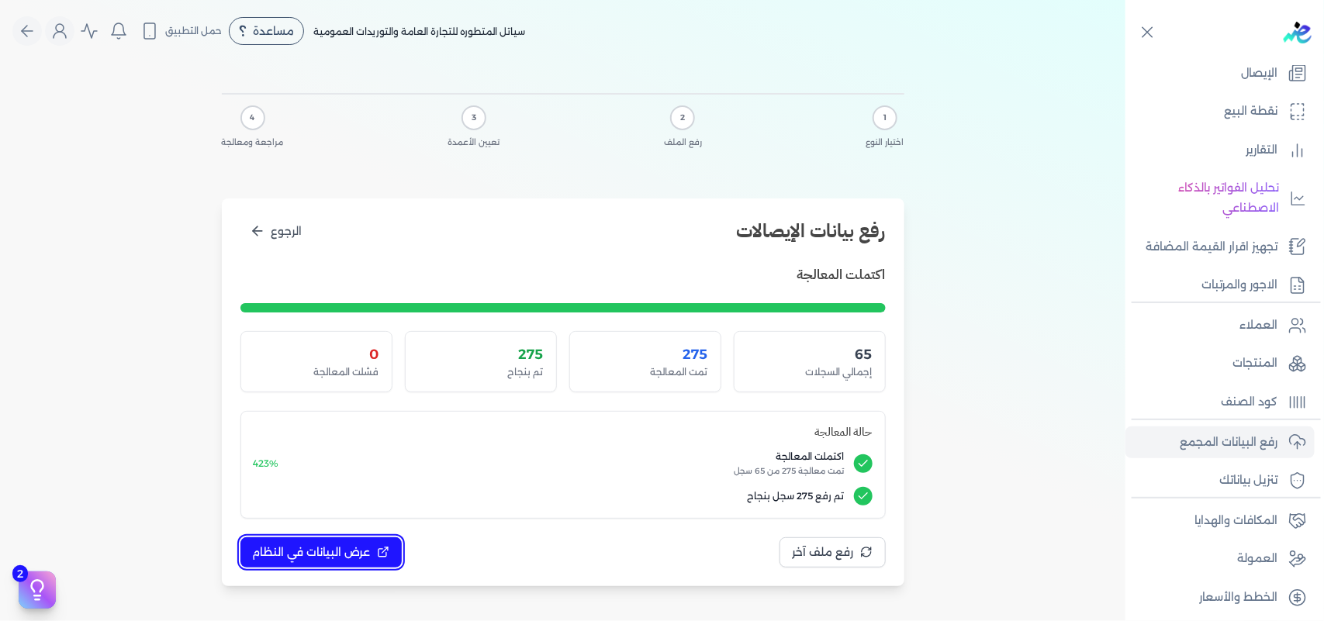
click at [363, 553] on span "عرض البيانات في النظام" at bounding box center [312, 552] width 118 height 16
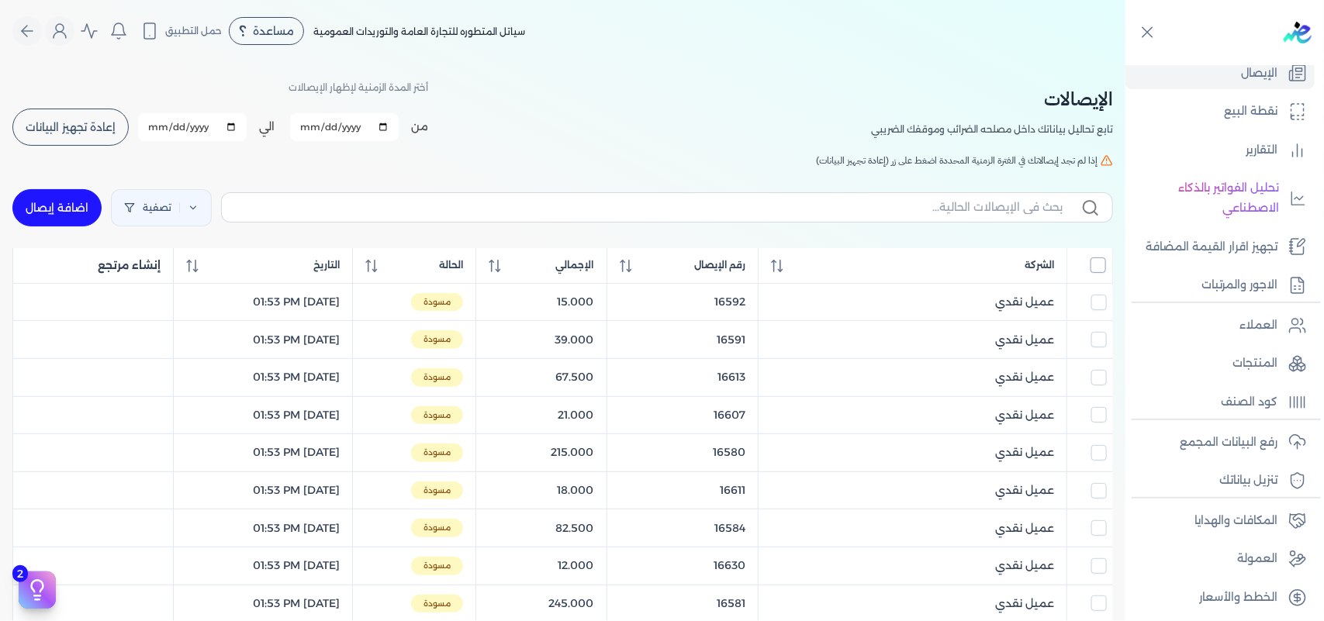
click at [1098, 264] on input "All items unselected" at bounding box center [1098, 265] width 16 height 16
checkbox input "true"
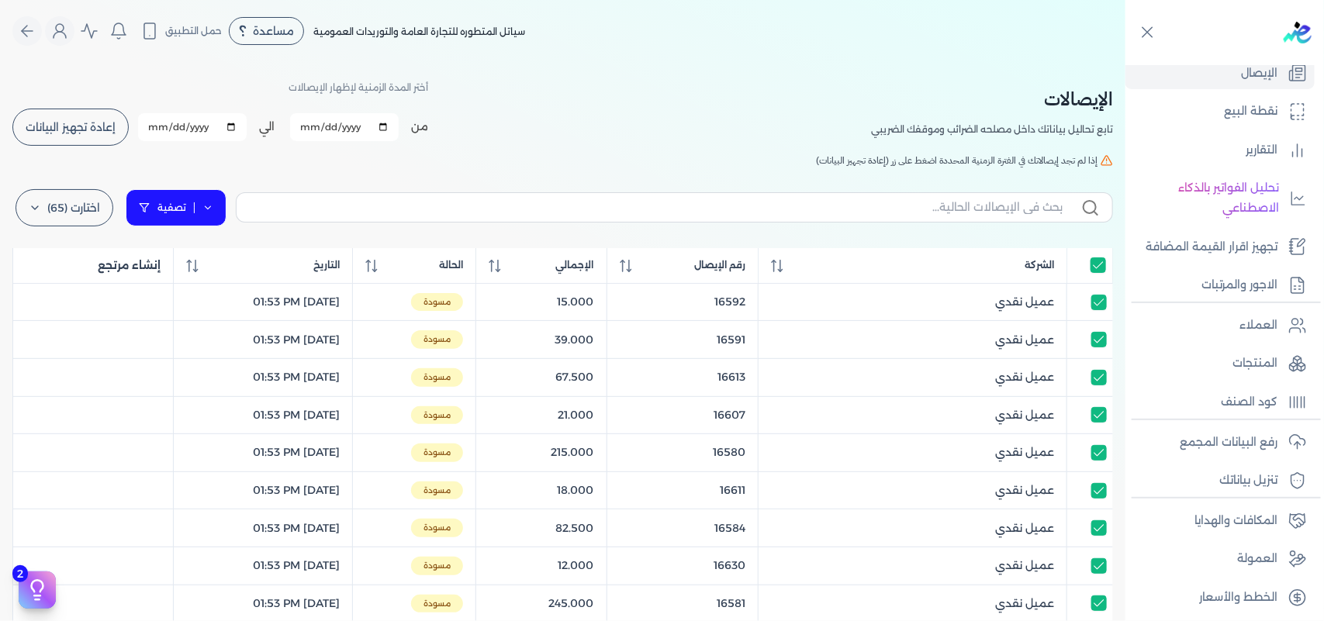
click at [223, 202] on link "تصفية" at bounding box center [176, 207] width 101 height 37
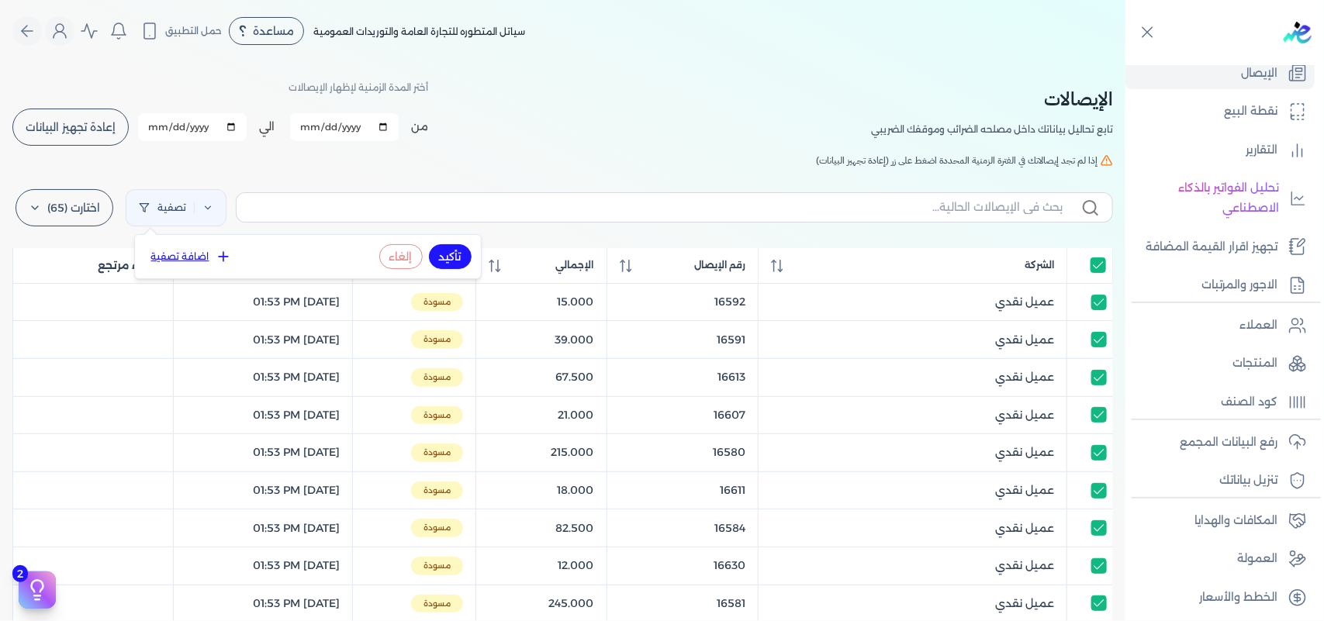
click at [216, 261] on icon at bounding box center [224, 257] width 16 height 16
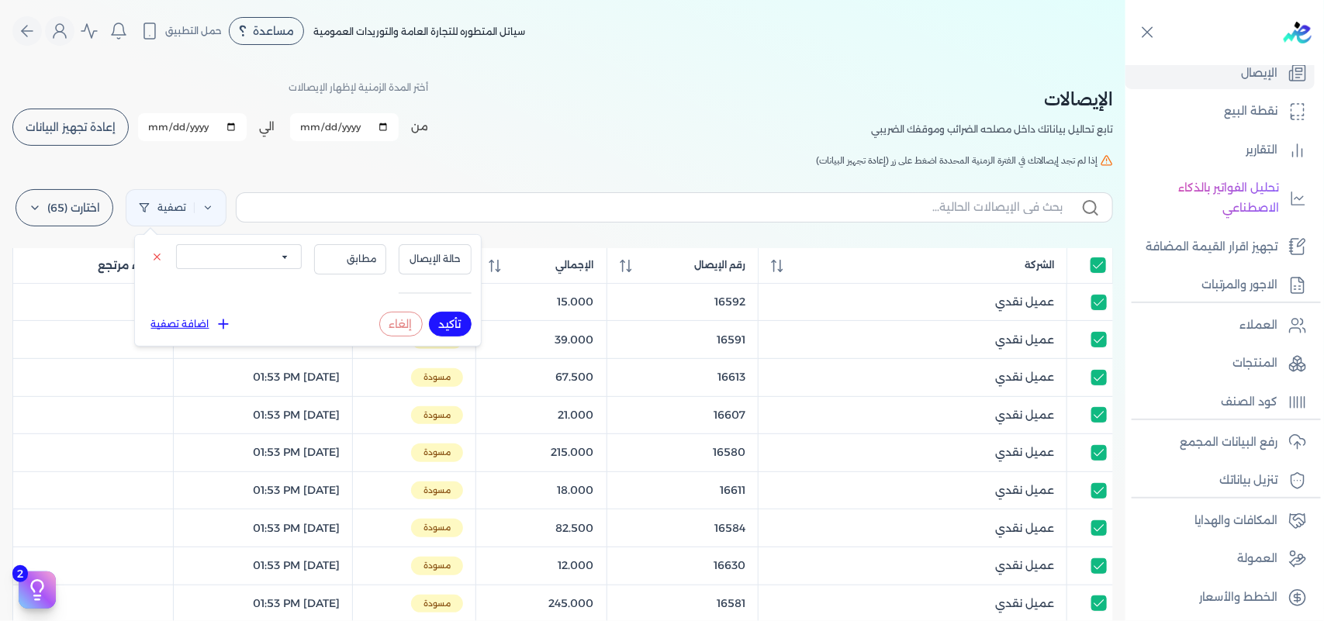
click at [274, 258] on select "الكل مقبولة غير مقبولة يتم مراجعتها ملغية مرفوضة مسودة" at bounding box center [239, 256] width 126 height 25
select select "draft"
click at [176, 244] on select "الكل مقبولة غير مقبولة يتم مراجعتها ملغية مرفوضة مسودة" at bounding box center [239, 256] width 126 height 25
click at [450, 319] on button "تأكيد" at bounding box center [450, 324] width 43 height 25
click at [500, 136] on div "الإيصالات تابع تحاليل بياناتك داخل مصلحه الضرائب وموقفك الضريبي أختر المدة الزم…" at bounding box center [562, 113] width 1100 height 70
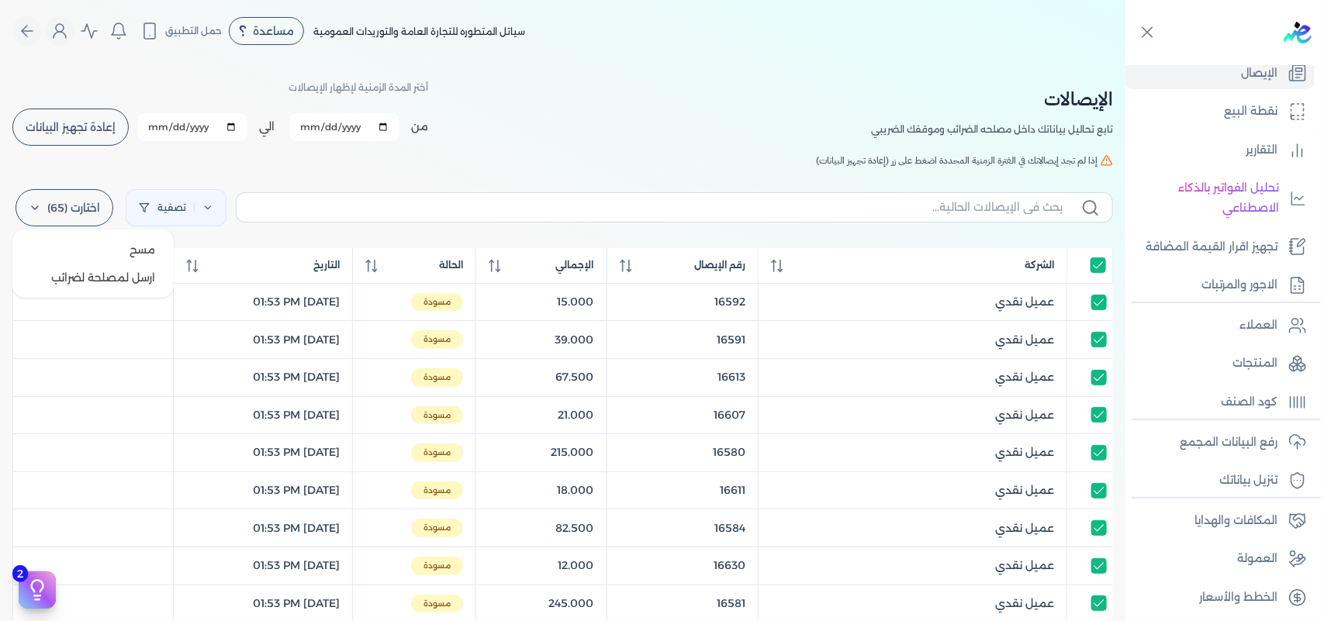
click at [29, 205] on label "اختارت (65)" at bounding box center [65, 207] width 98 height 37
click at [105, 281] on button "ارسل لمصلحة لضرائب" at bounding box center [93, 278] width 149 height 28
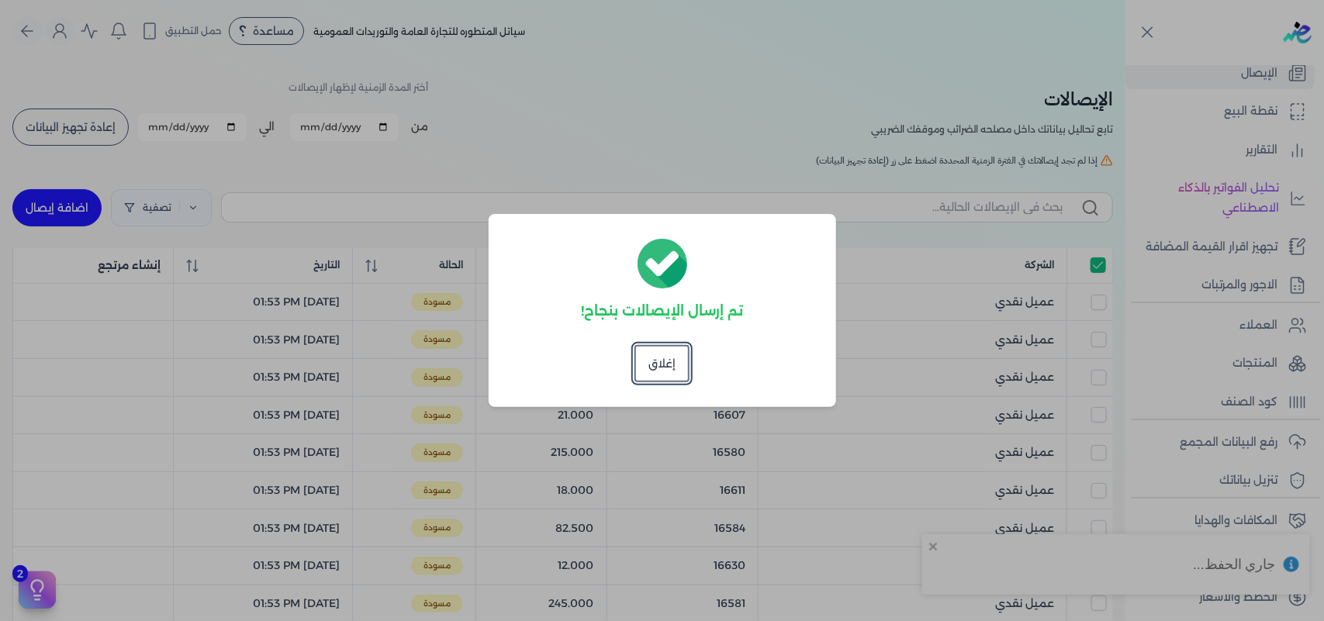
checkbox input "true"
click at [682, 361] on button "إغلاق" at bounding box center [661, 363] width 55 height 37
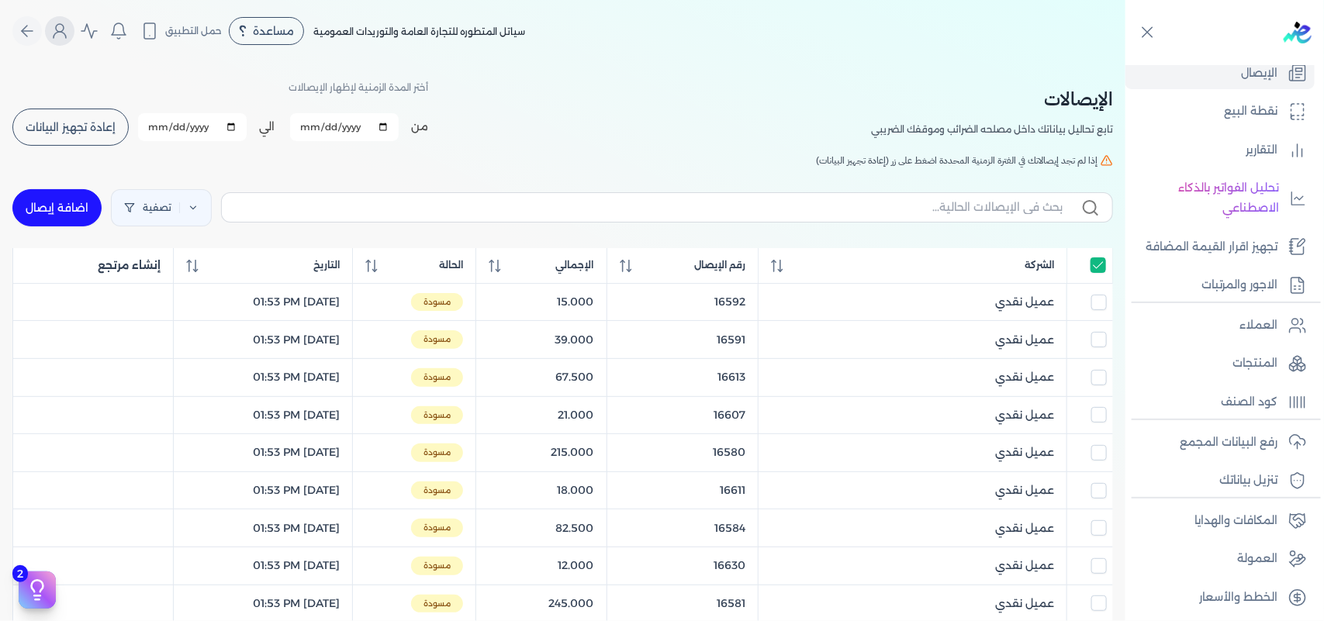
click at [62, 28] on circle "Global" at bounding box center [60, 28] width 8 height 8
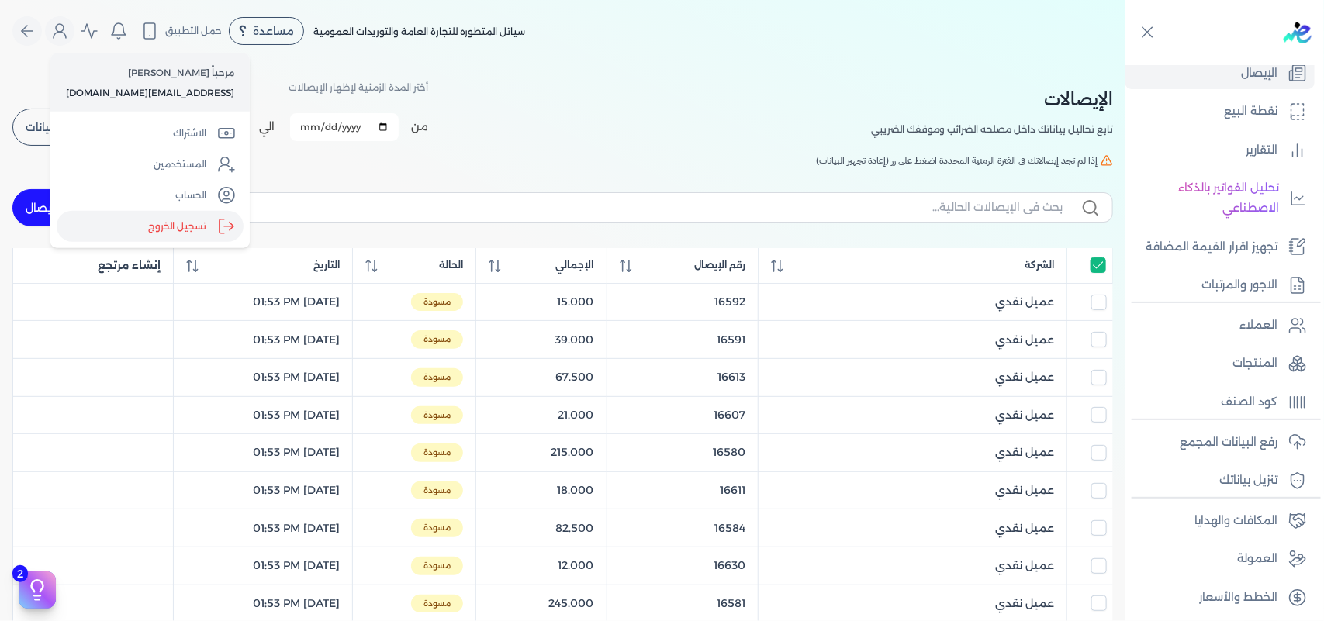
click at [165, 219] on label "تسجيل الخروج" at bounding box center [150, 226] width 187 height 31
click at [1125, 62] on input "Close" at bounding box center [1125, 62] width 0 height 0
